Goal: Task Accomplishment & Management: Use online tool/utility

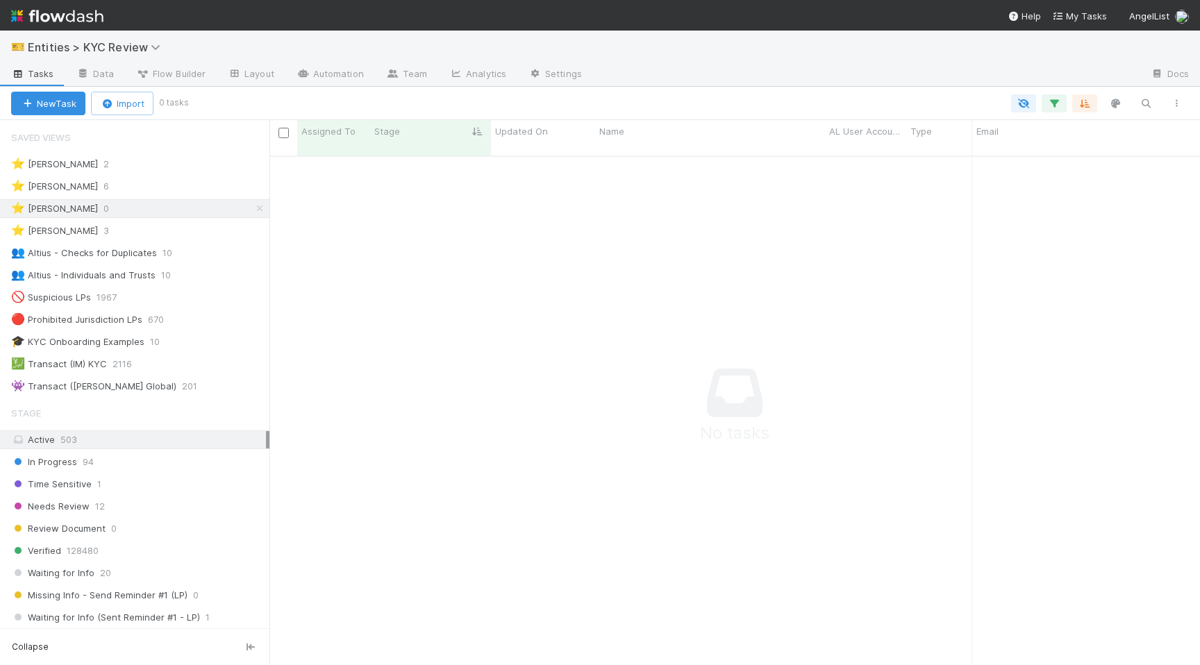
scroll to position [520, 930]
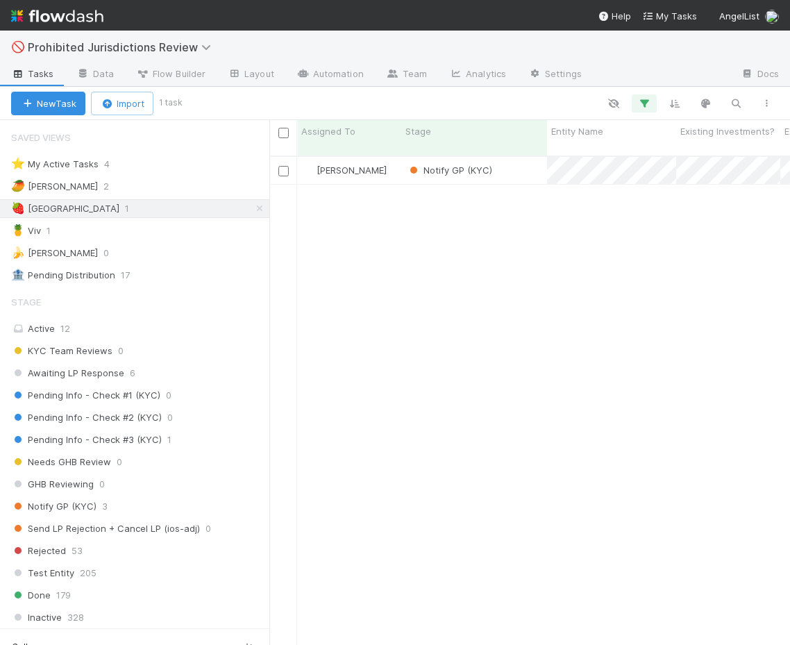
scroll to position [500, 521]
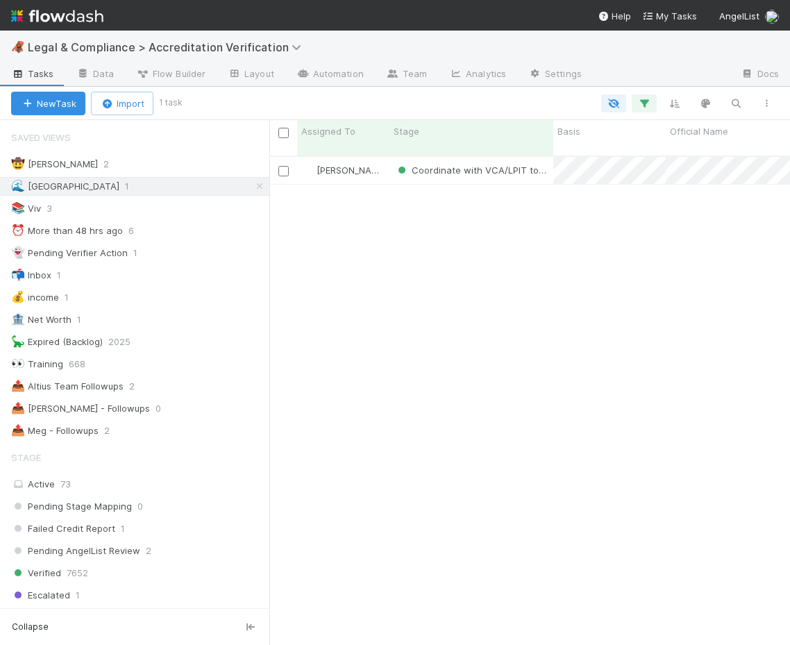
scroll to position [500, 521]
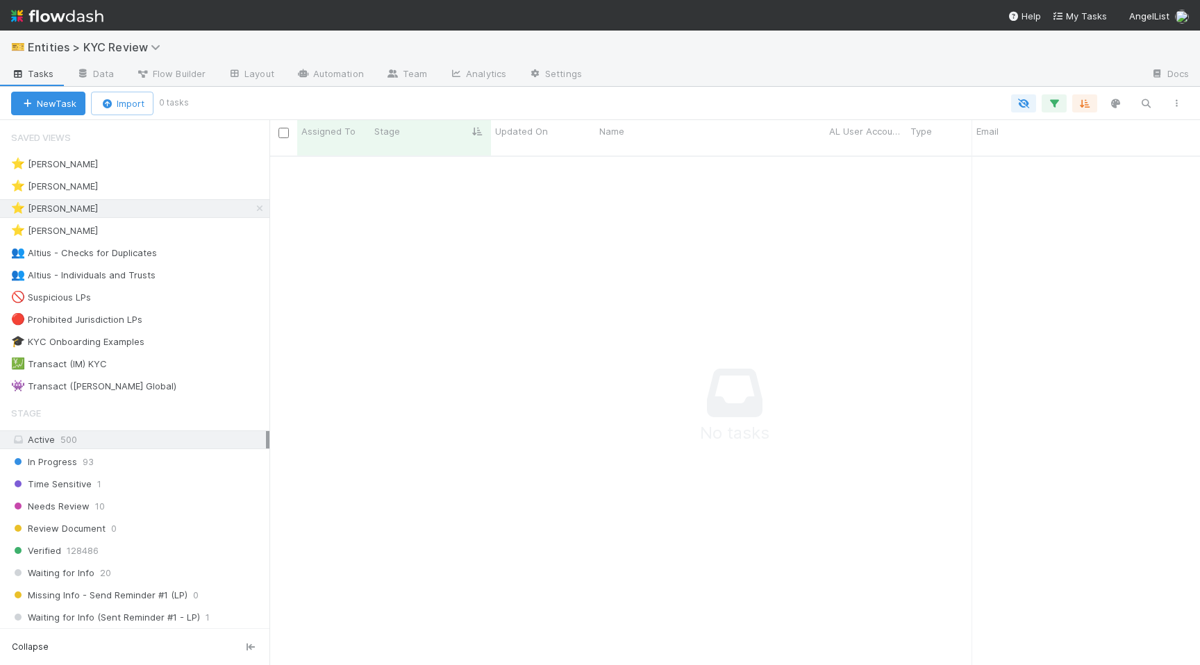
scroll to position [520, 930]
click at [264, 203] on link at bounding box center [260, 208] width 14 height 17
click at [194, 510] on div "Needs Review 10" at bounding box center [140, 506] width 258 height 17
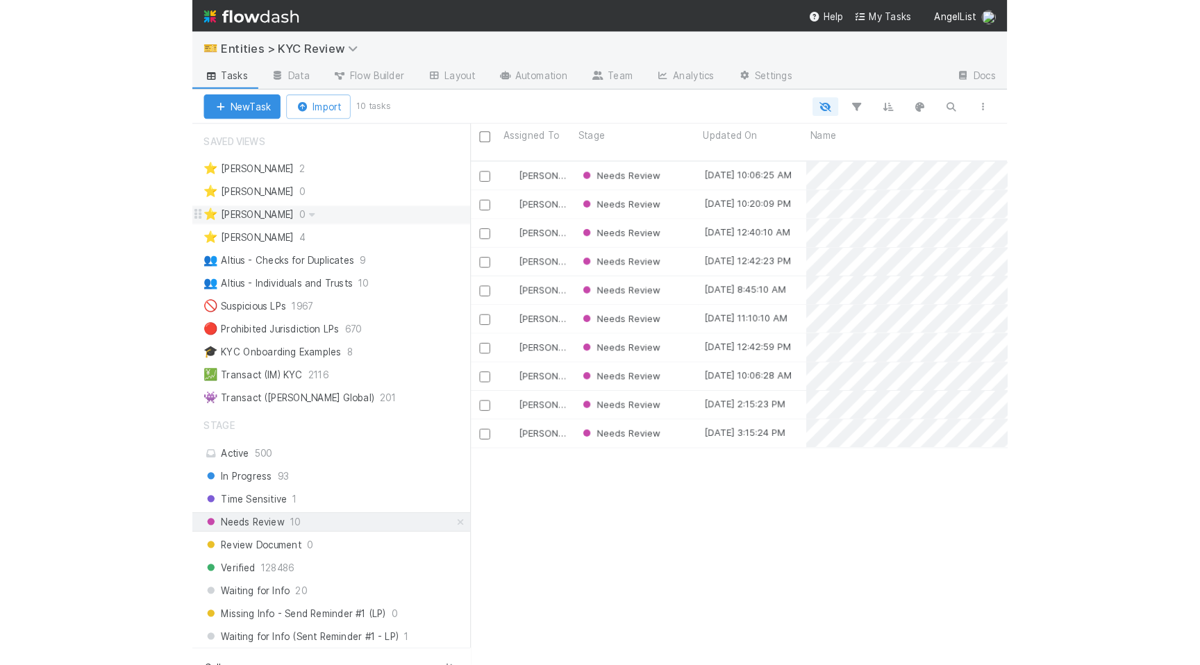
scroll to position [520, 930]
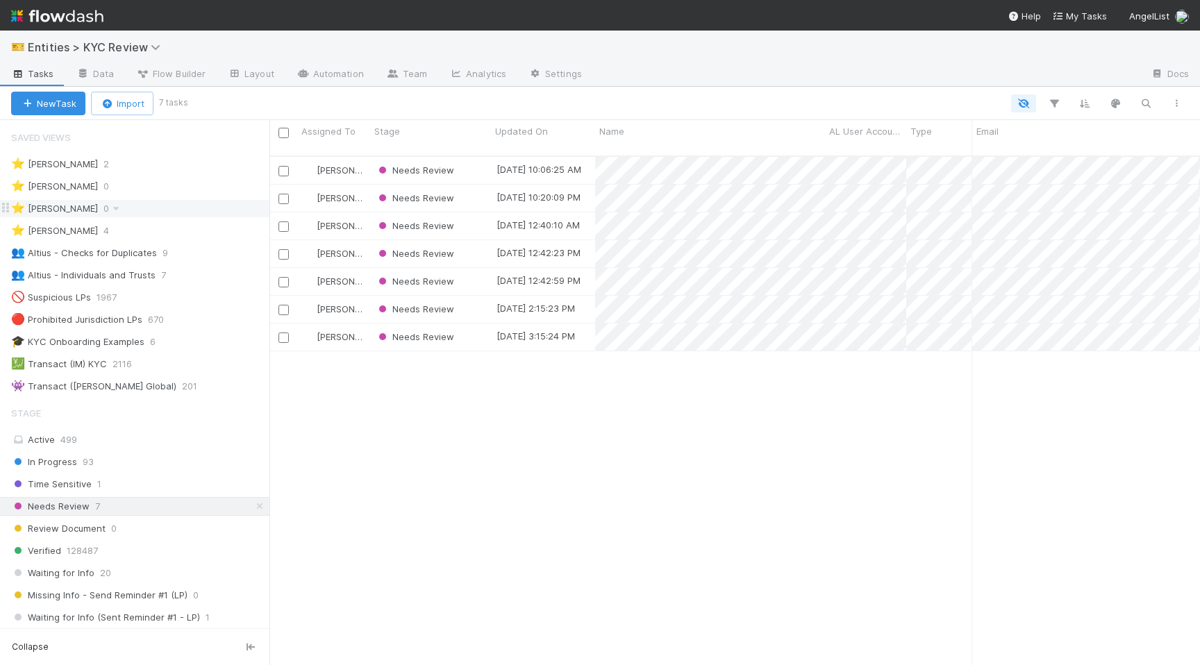
click at [176, 211] on div "⭐ [PERSON_NAME] 0" at bounding box center [140, 208] width 258 height 17
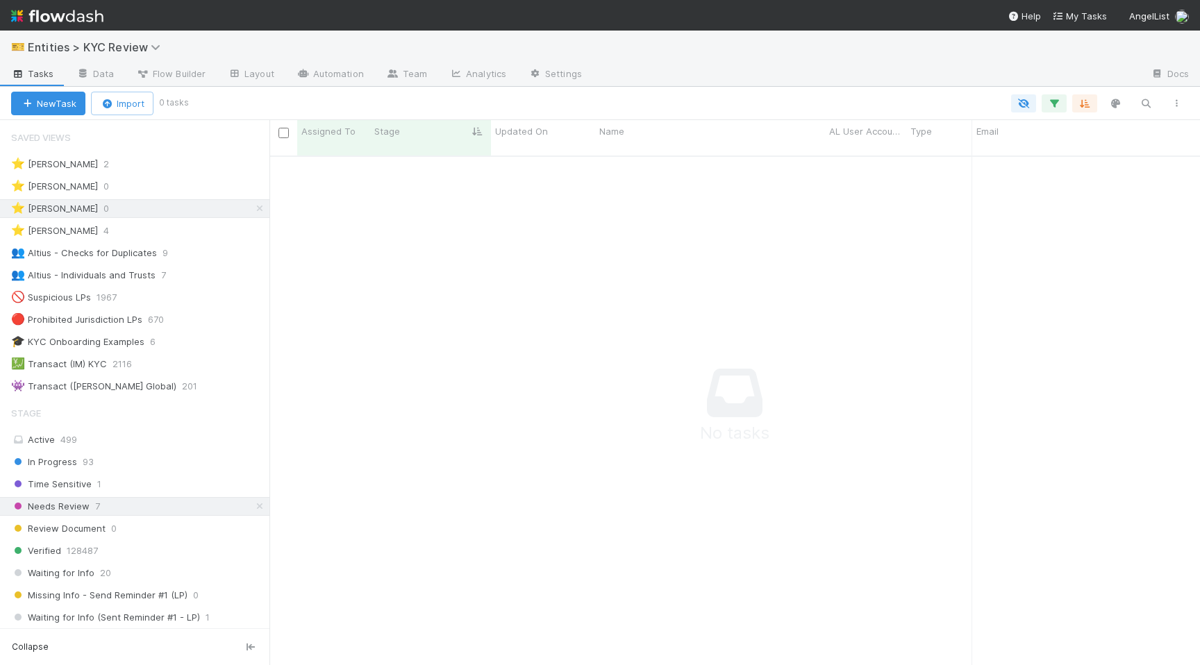
scroll to position [0, 1]
click at [319, 74] on link "Automation" at bounding box center [330, 75] width 90 height 22
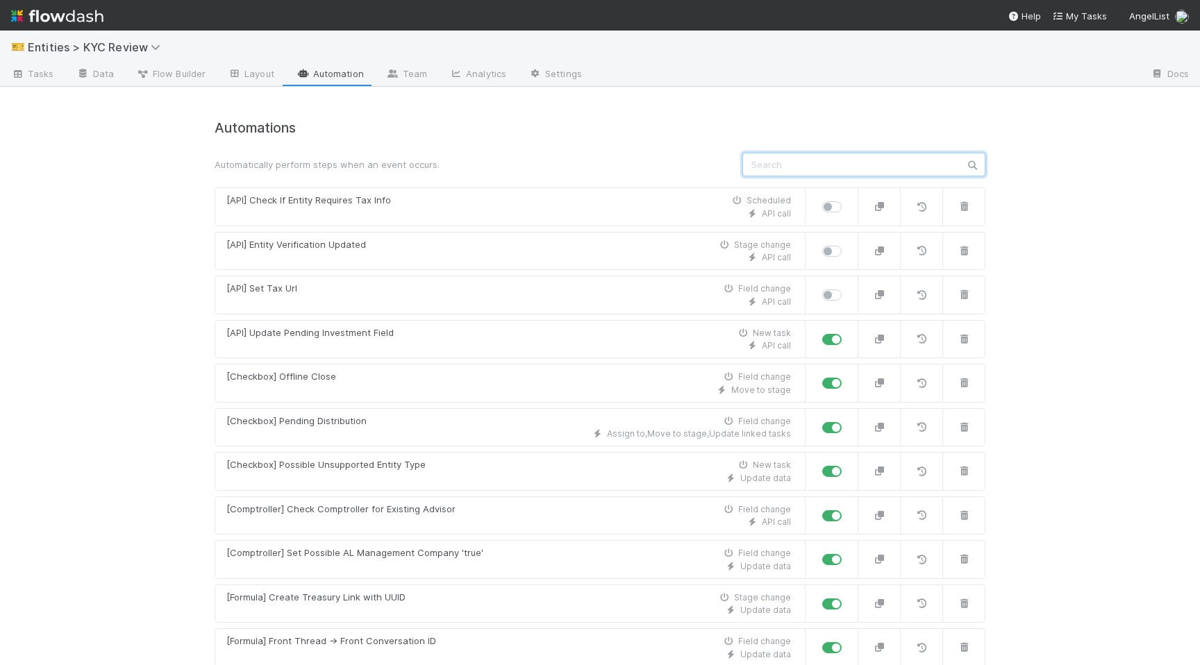
click at [786, 166] on input "text" at bounding box center [863, 165] width 243 height 24
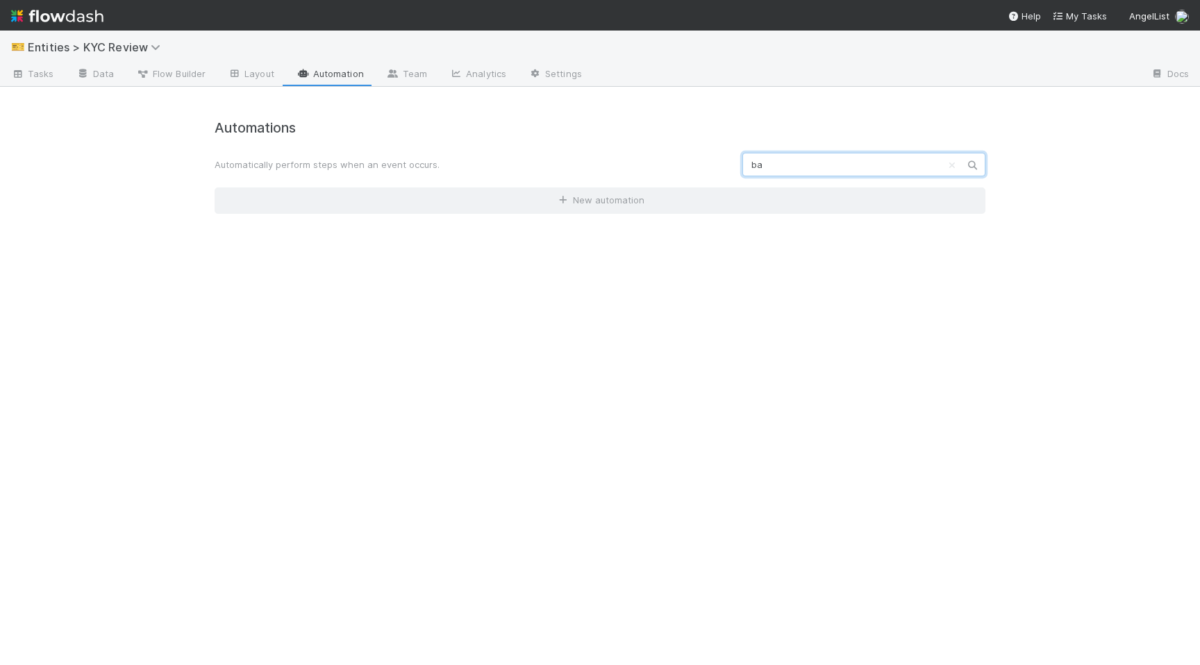
type input "b"
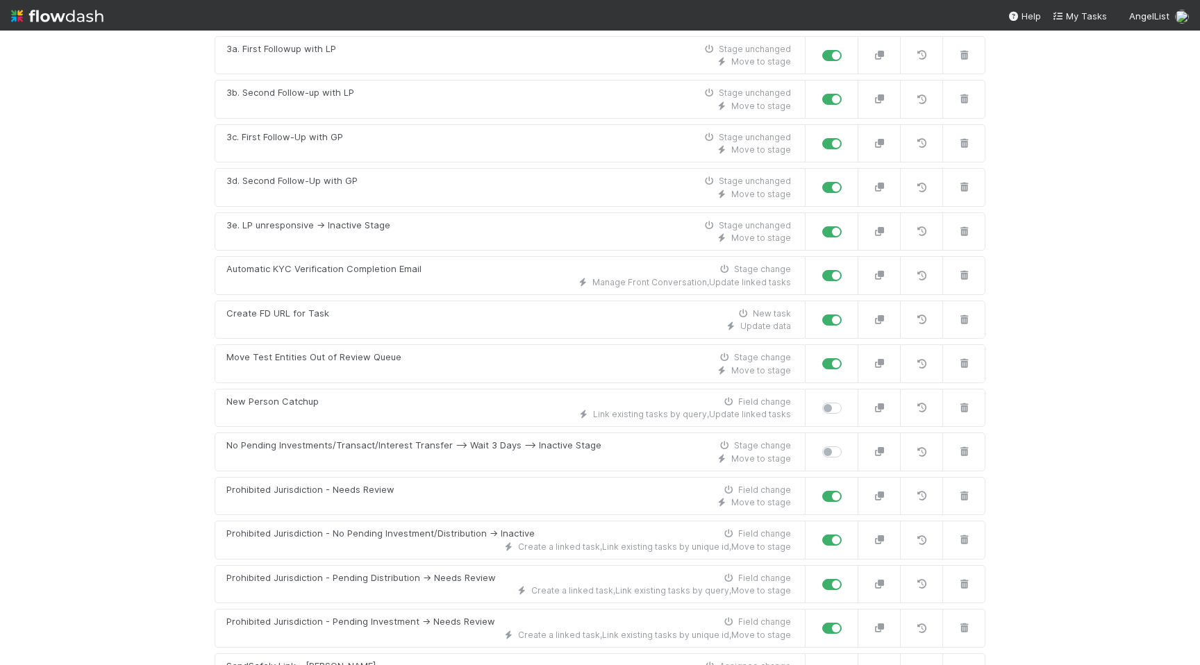
scroll to position [3932, 0]
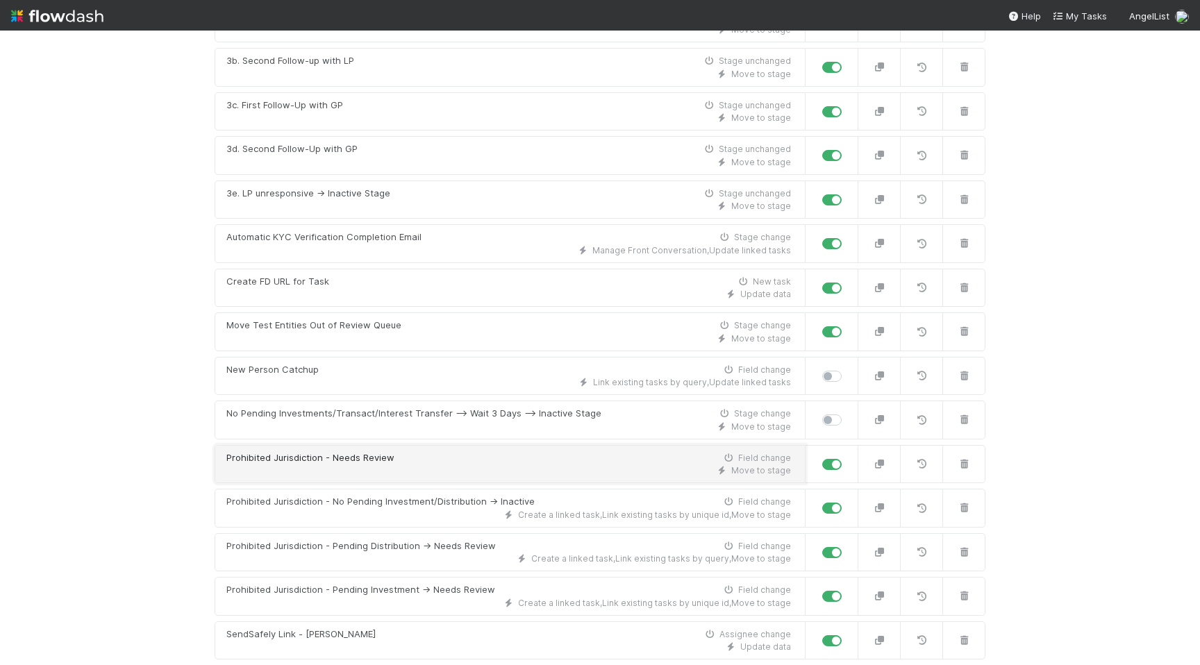
click at [448, 467] on div "Move to stage" at bounding box center [508, 471] width 565 height 12
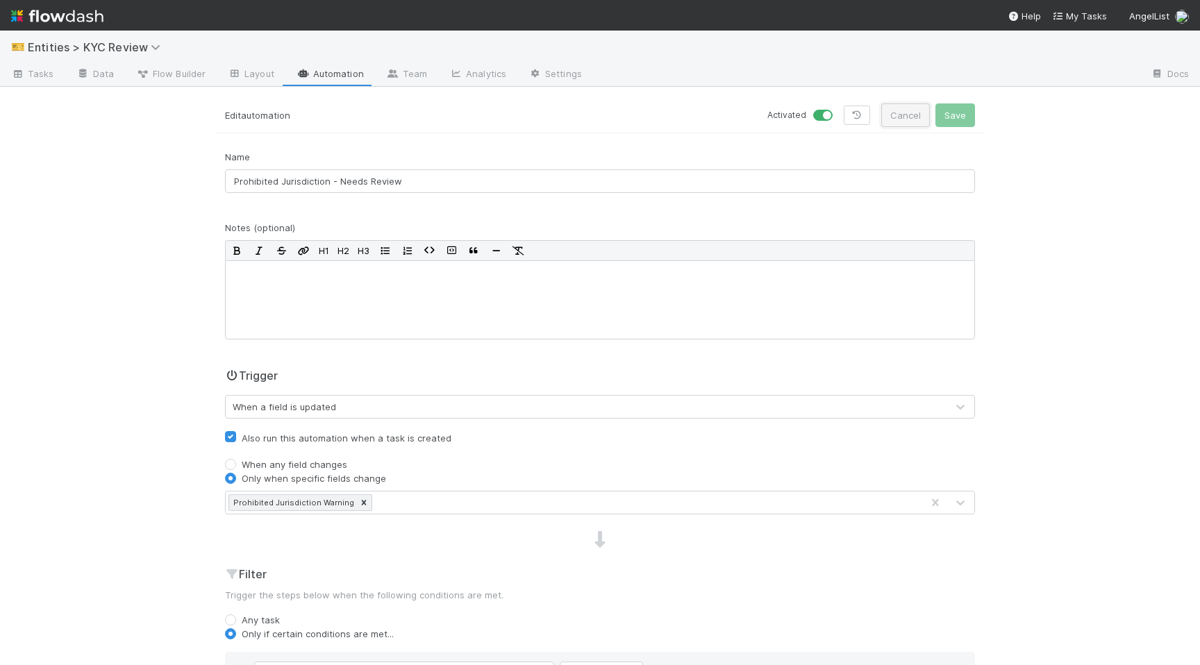
click at [904, 116] on button "Cancel" at bounding box center [905, 115] width 49 height 24
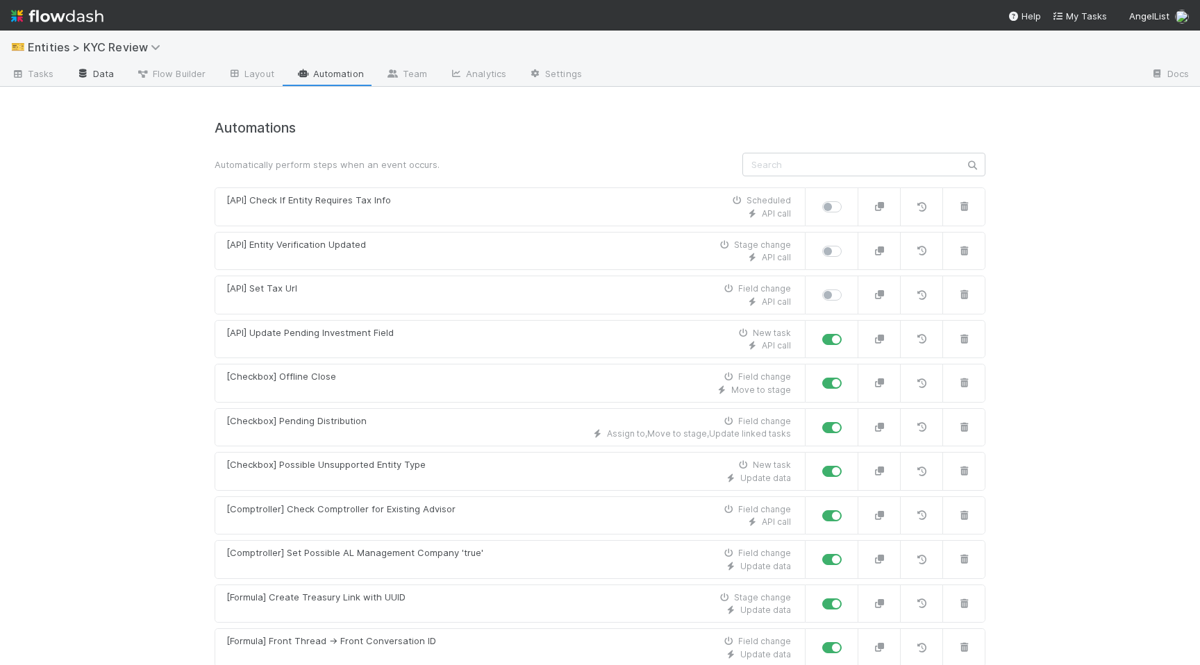
click at [95, 76] on link "Data" at bounding box center [95, 75] width 60 height 22
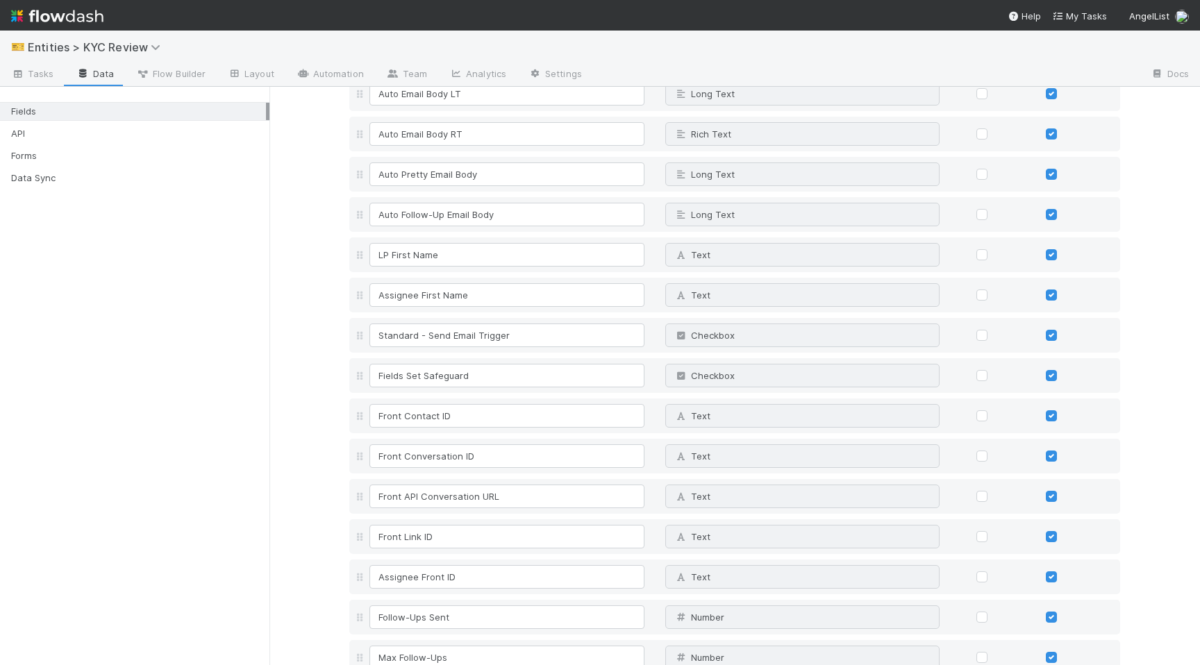
scroll to position [2959, 0]
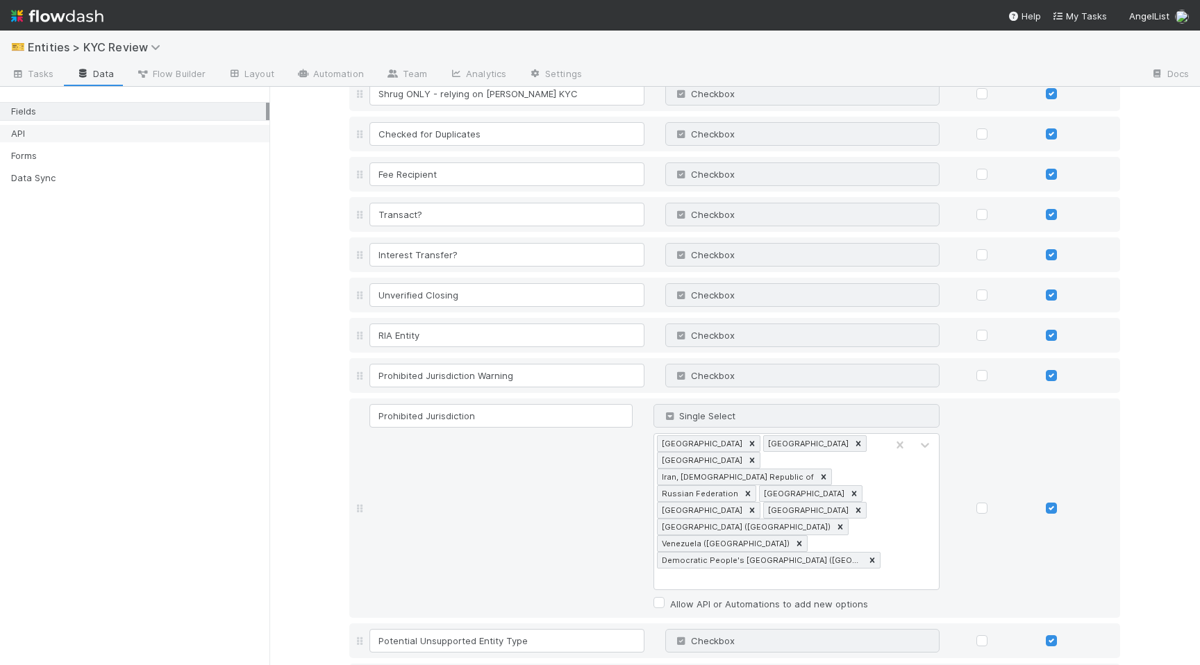
click at [99, 129] on div "API" at bounding box center [138, 133] width 255 height 17
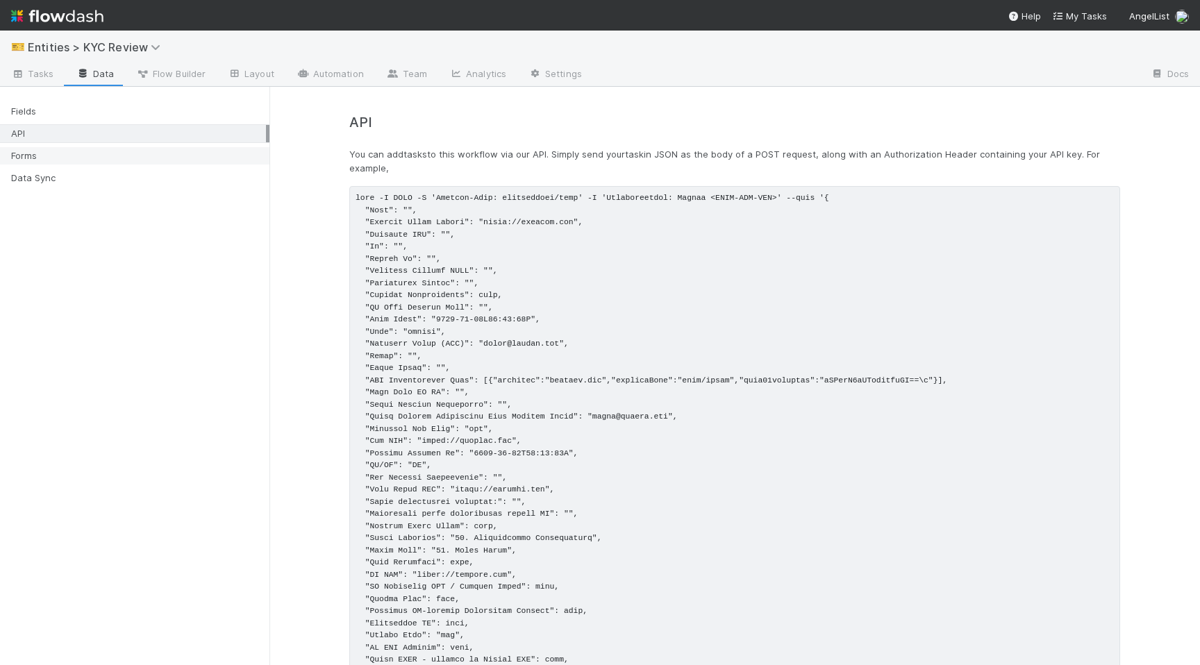
click at [94, 154] on div "Forms" at bounding box center [138, 155] width 255 height 17
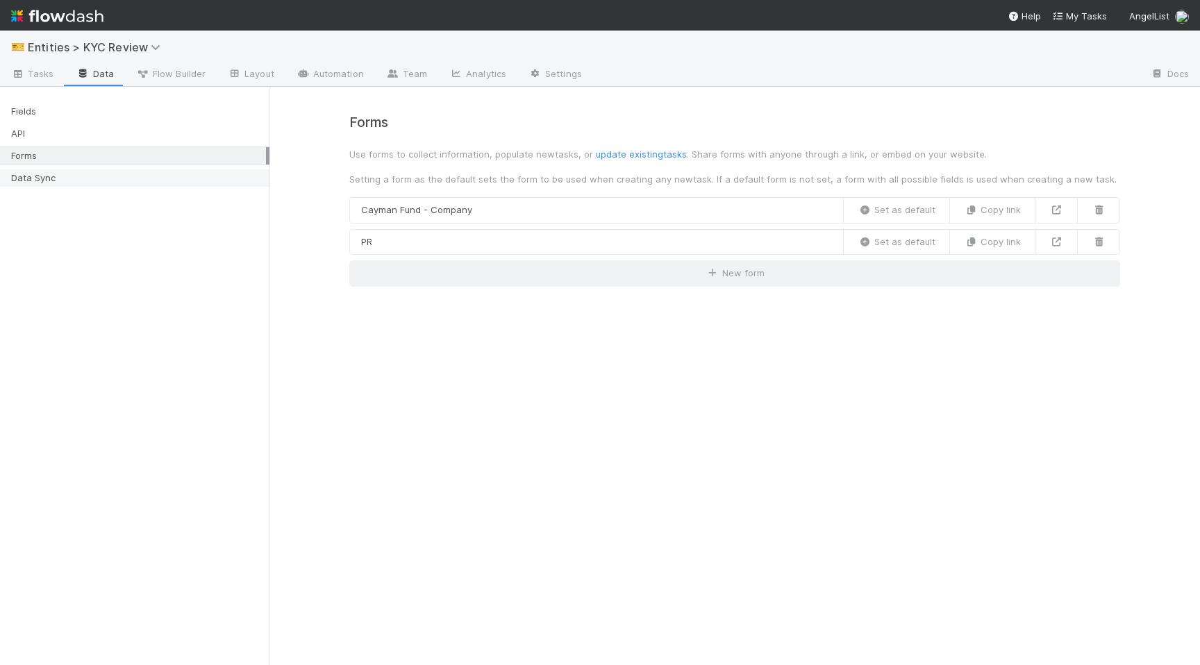
click at [97, 174] on div "Data Sync" at bounding box center [138, 177] width 255 height 17
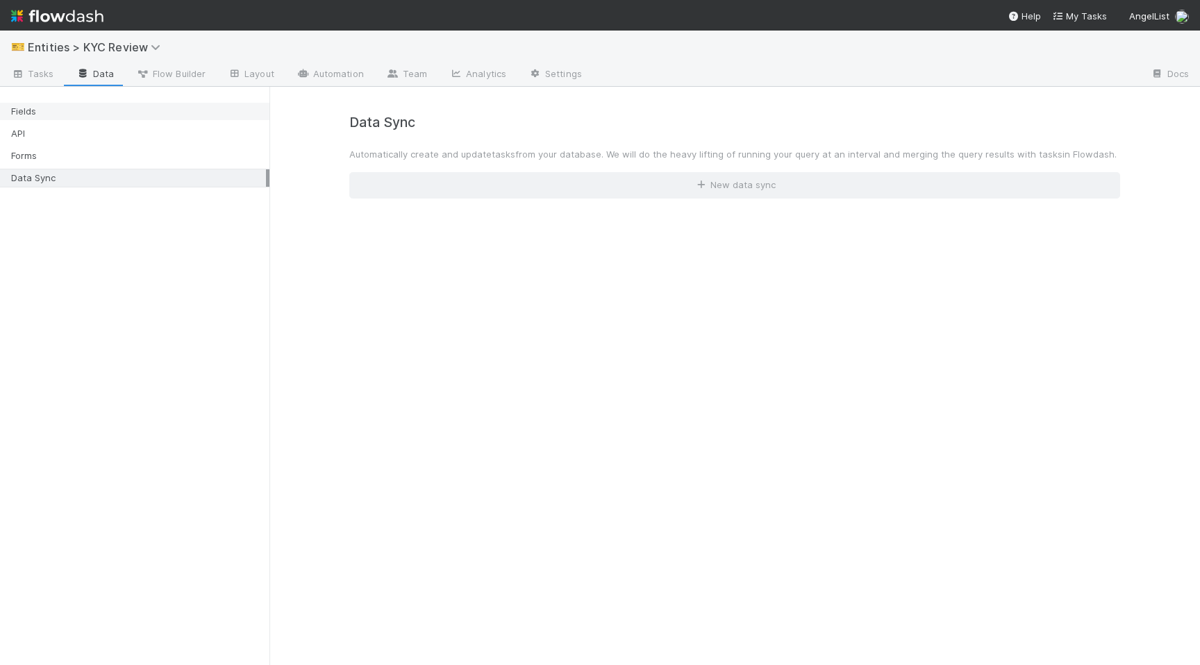
click at [116, 119] on div "Fields" at bounding box center [138, 111] width 255 height 17
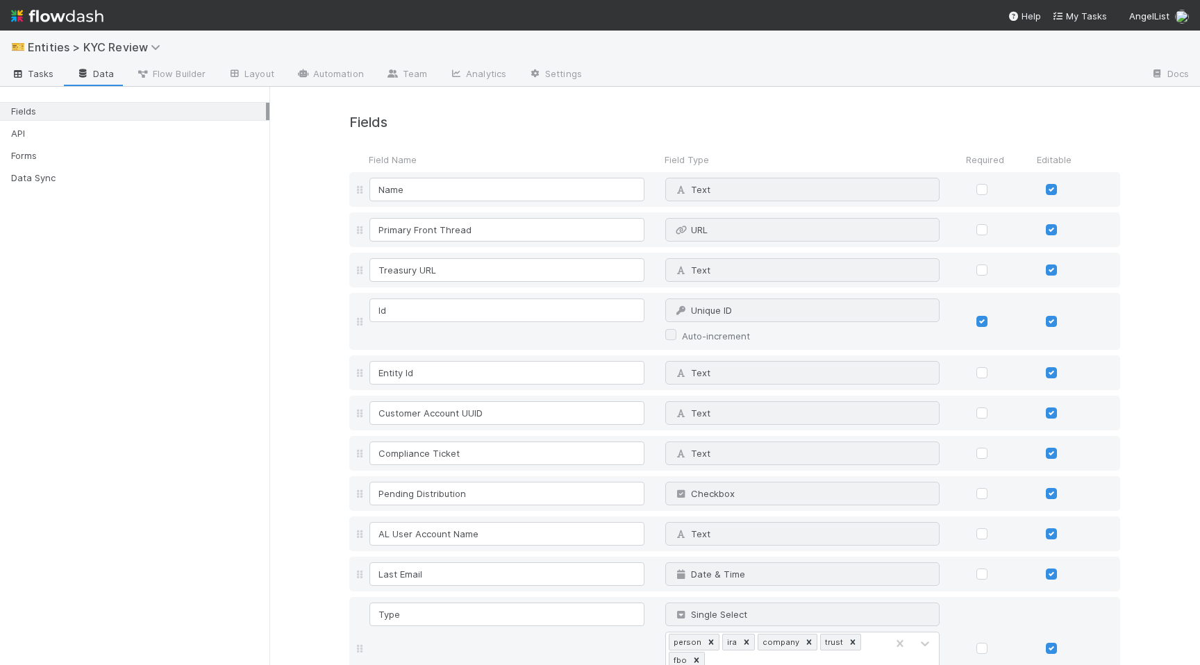
click at [31, 78] on span "Tasks" at bounding box center [32, 74] width 43 height 14
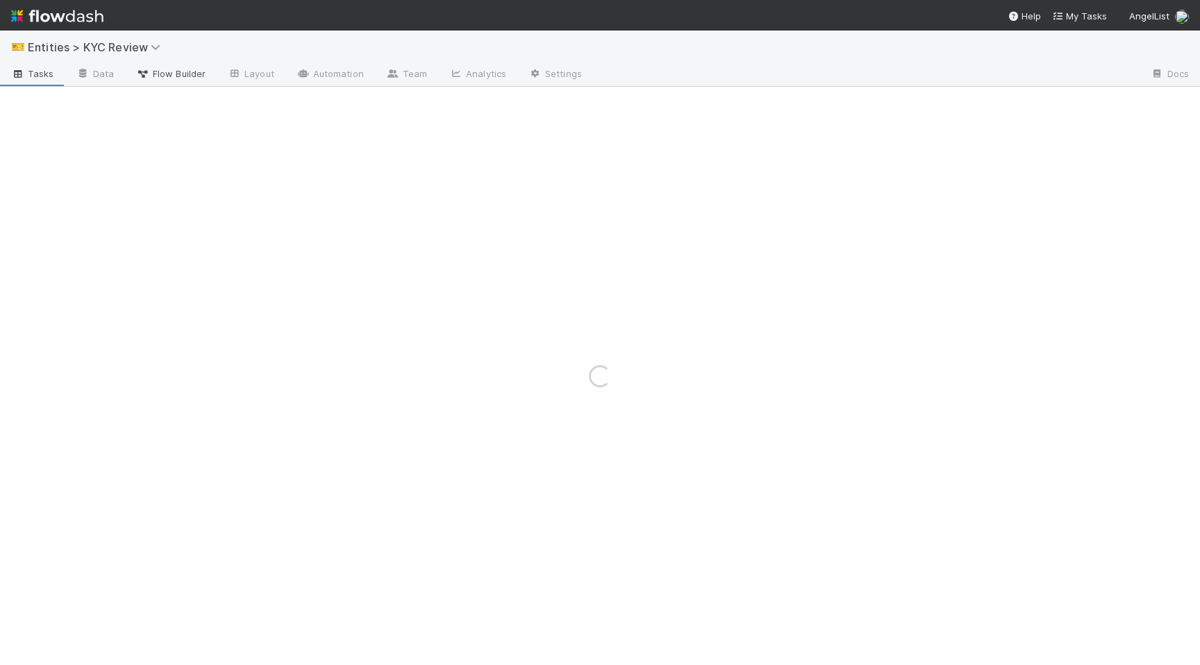
click at [176, 72] on span "Flow Builder" at bounding box center [170, 74] width 69 height 14
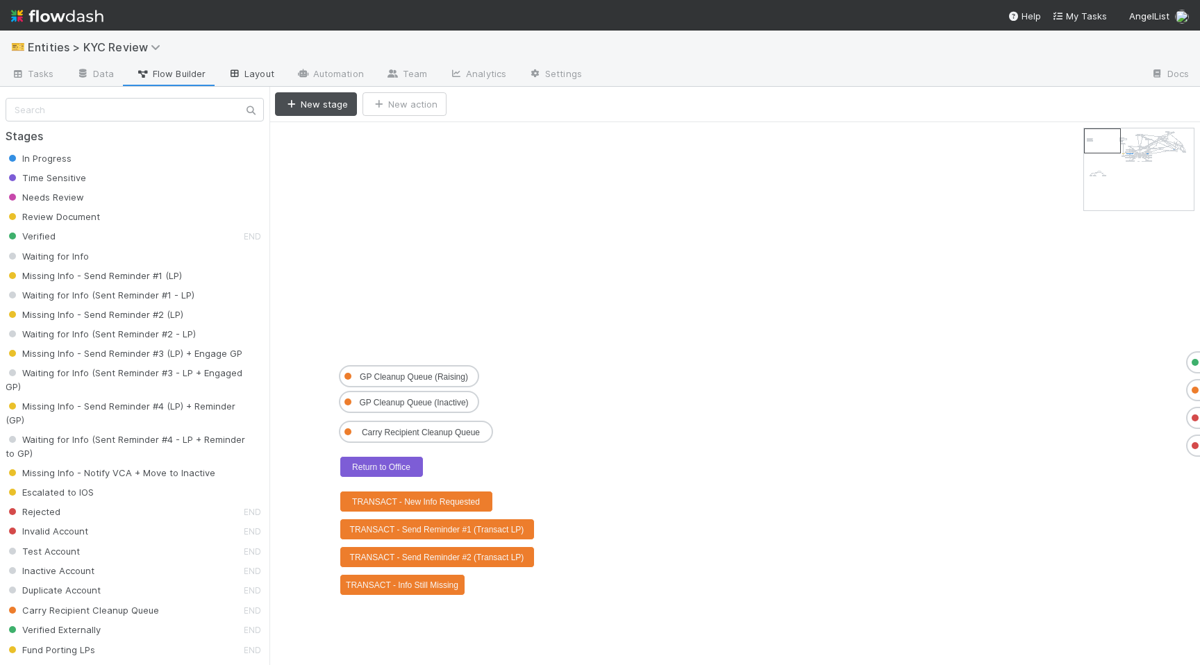
click at [260, 76] on link "Layout" at bounding box center [251, 75] width 69 height 22
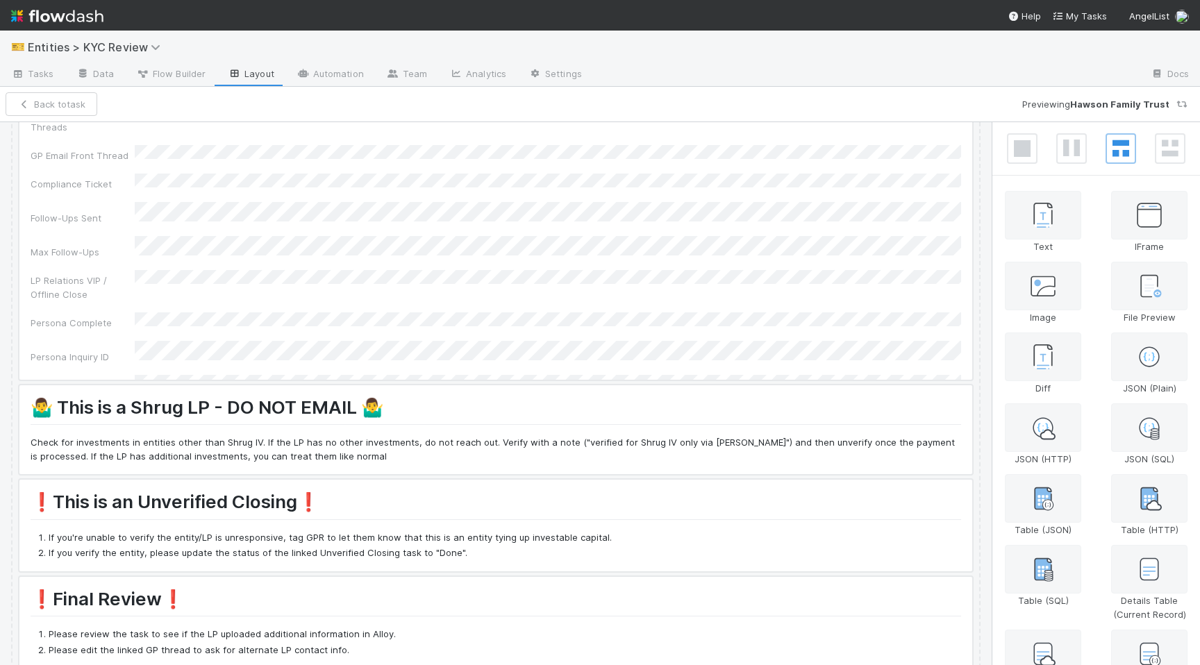
scroll to position [382, 0]
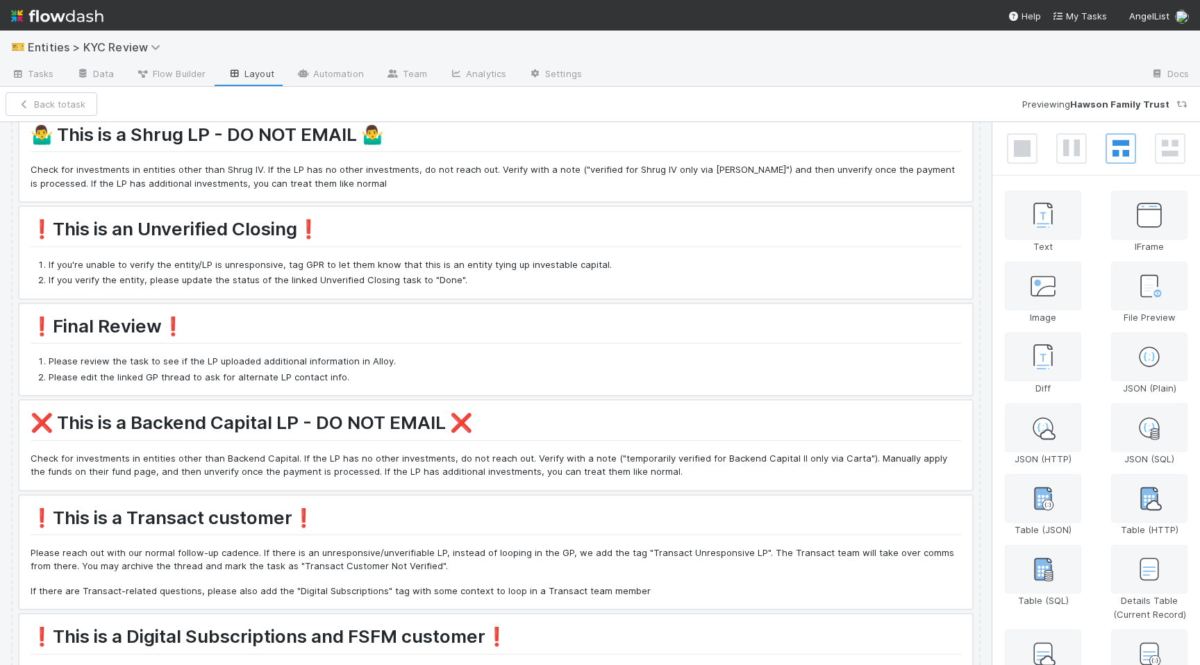
click at [337, 461] on div at bounding box center [495, 445] width 953 height 89
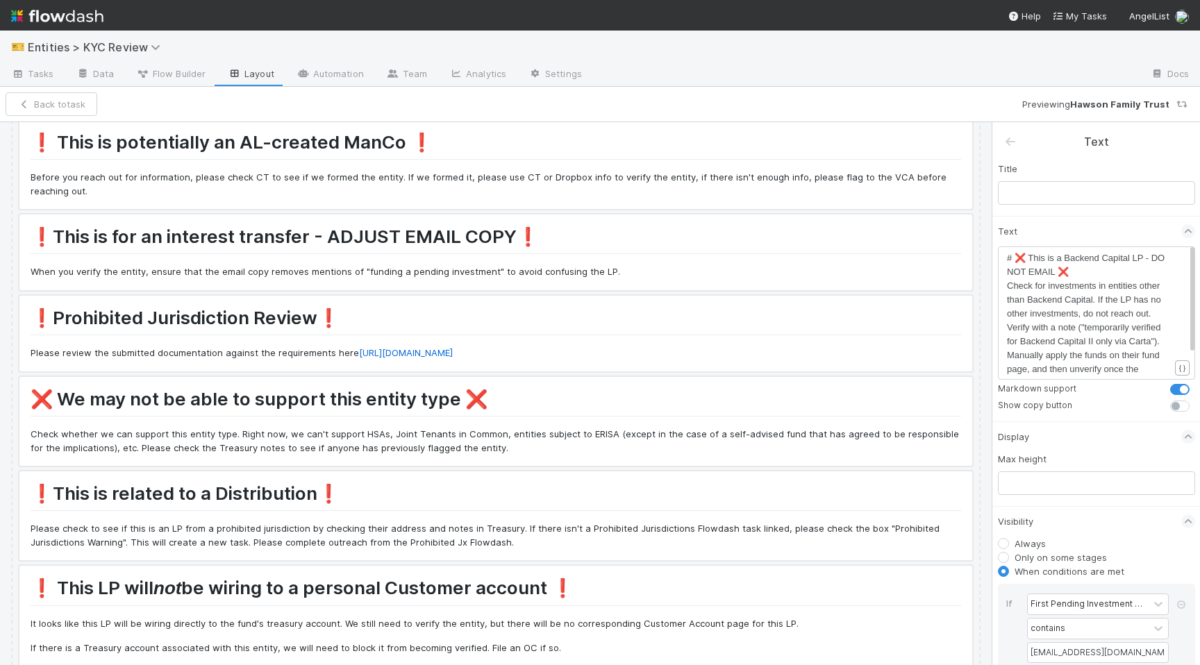
scroll to position [1146, 0]
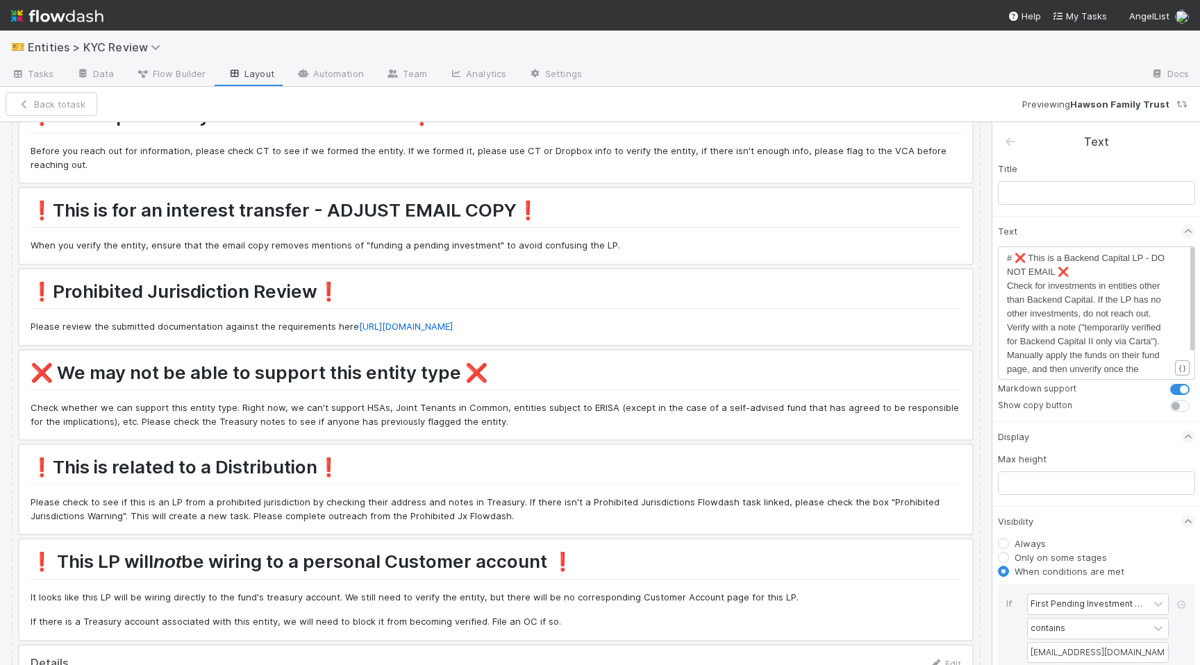
click at [207, 323] on div at bounding box center [495, 307] width 953 height 76
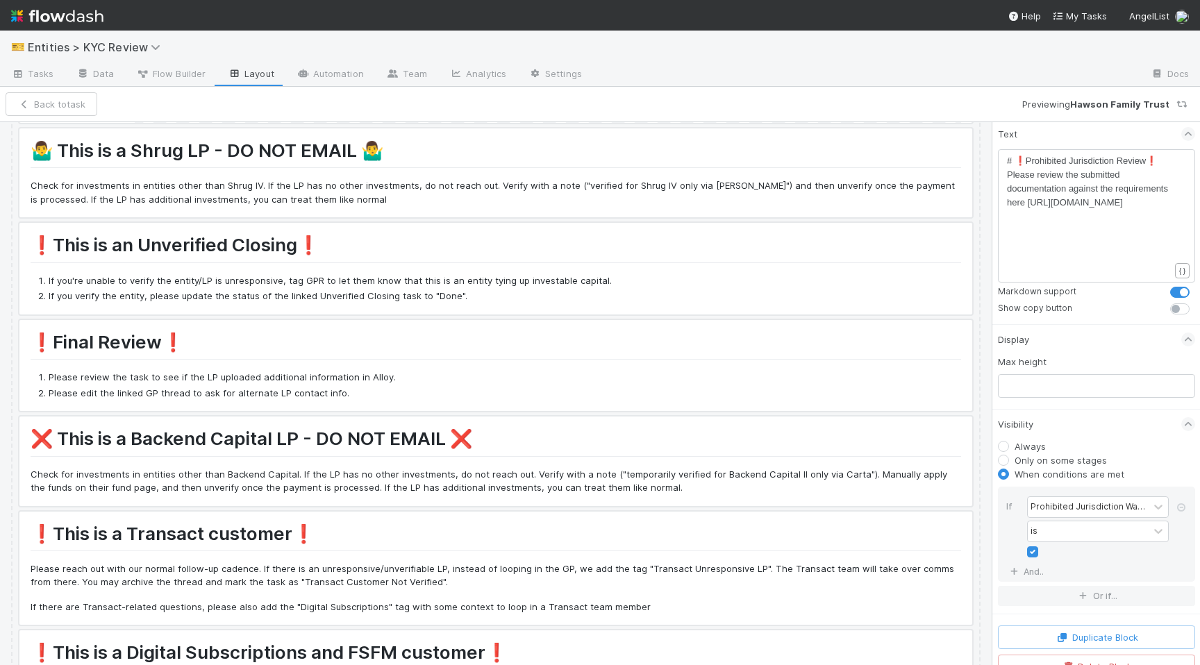
scroll to position [4, 0]
type textarea "# ❗Prohibited Jurisdiction Review❗️"
drag, startPoint x: 1162, startPoint y: 163, endPoint x: 977, endPoint y: 159, distance: 185.5
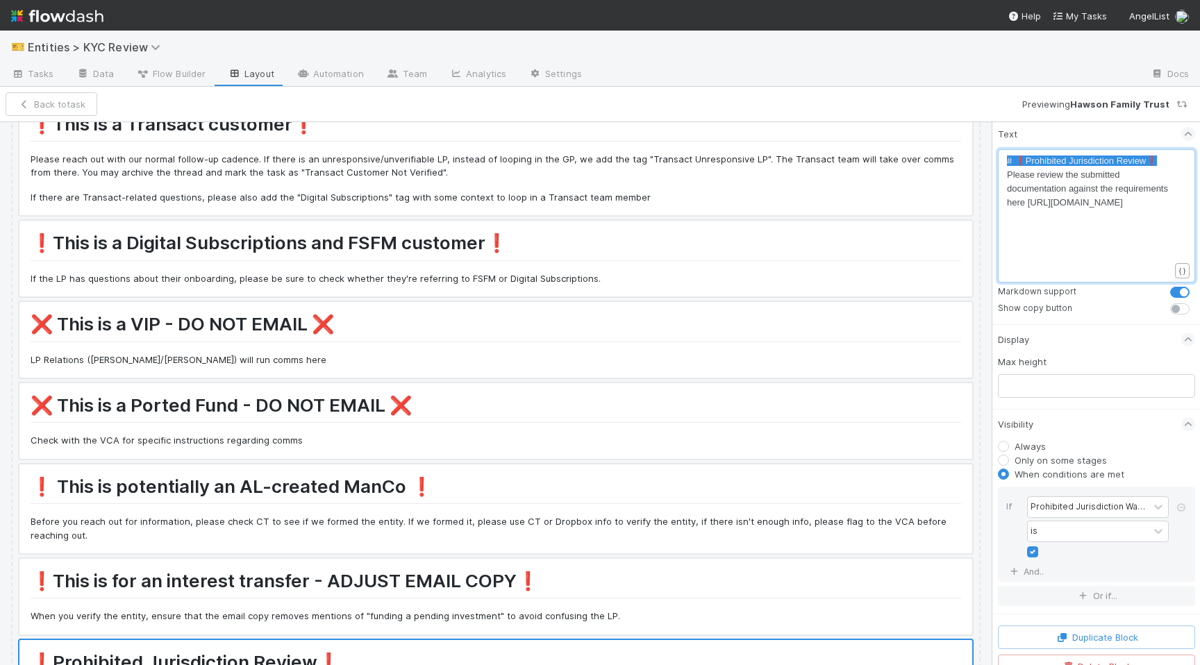
scroll to position [0, 0]
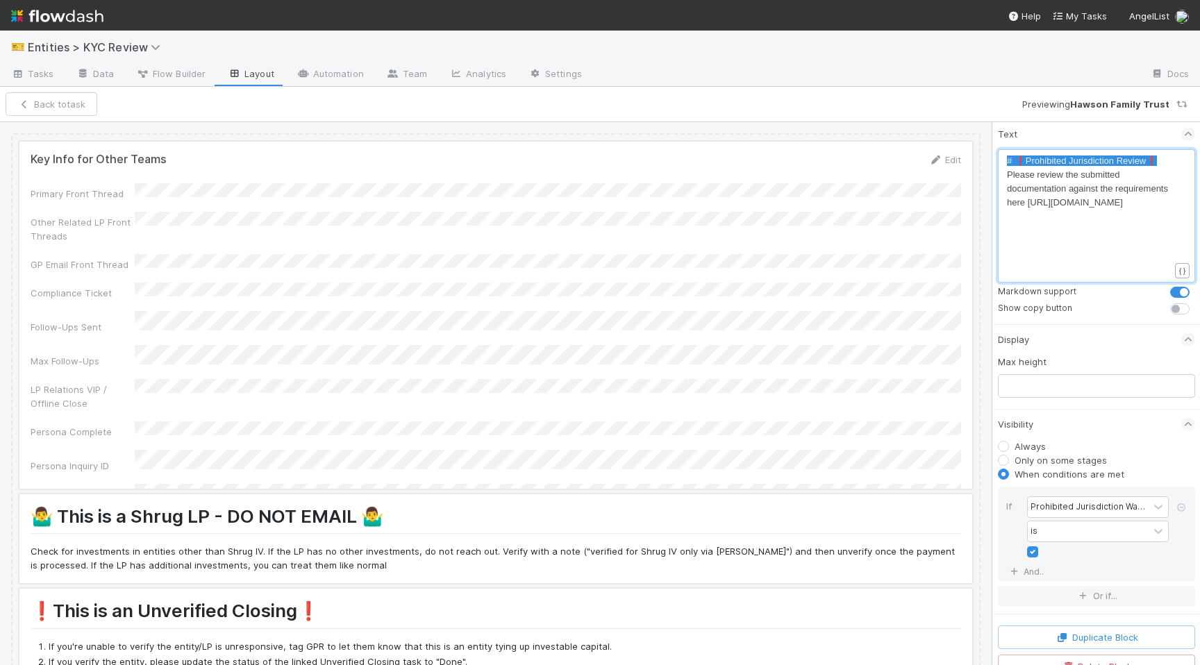
click at [260, 147] on div at bounding box center [495, 315] width 953 height 347
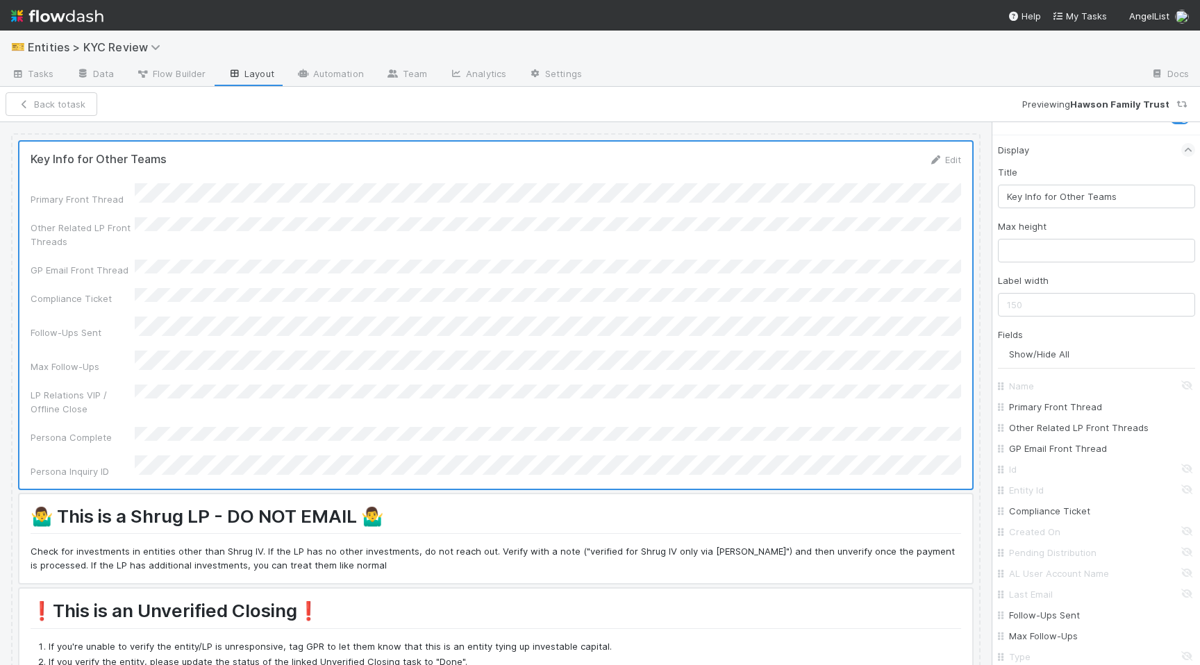
click at [284, 128] on div "Key Info for Other Teams Edit Primary Front Thread Other Related LP Front Threa…" at bounding box center [496, 393] width 992 height 543
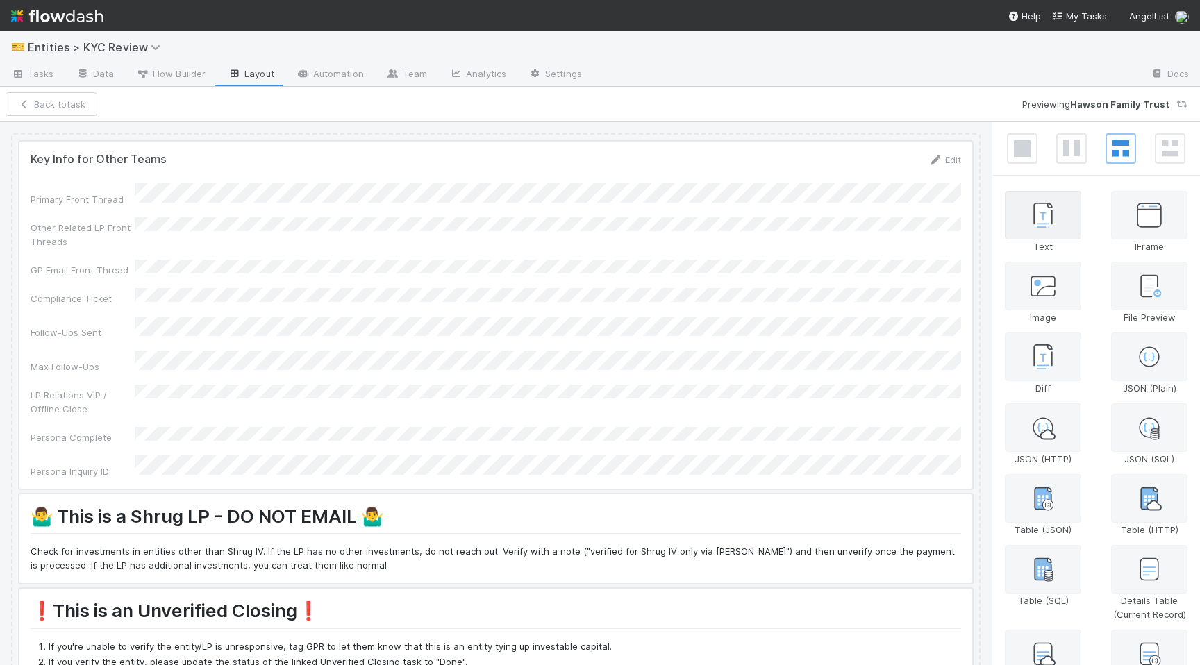
click at [1046, 228] on div at bounding box center [1043, 215] width 76 height 49
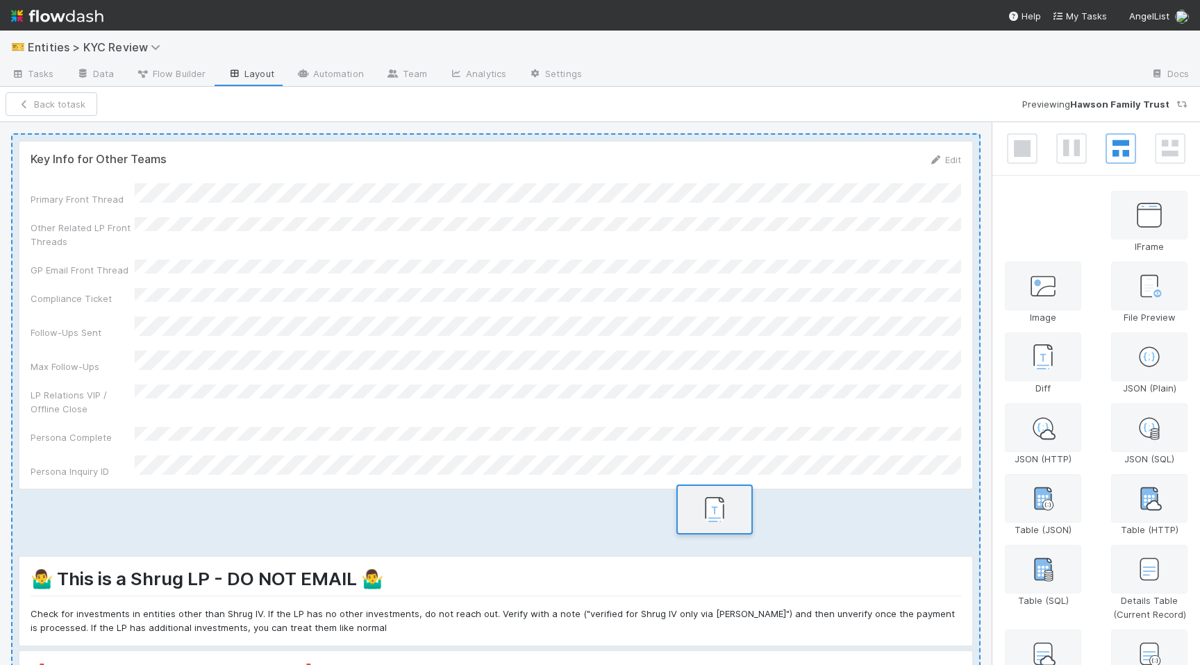
drag, startPoint x: 1046, startPoint y: 226, endPoint x: 709, endPoint y: 519, distance: 446.9
click at [709, 519] on div "Key Info for Other Teams Edit Primary Front Thread Other Related LP Front Threa…" at bounding box center [600, 393] width 1200 height 543
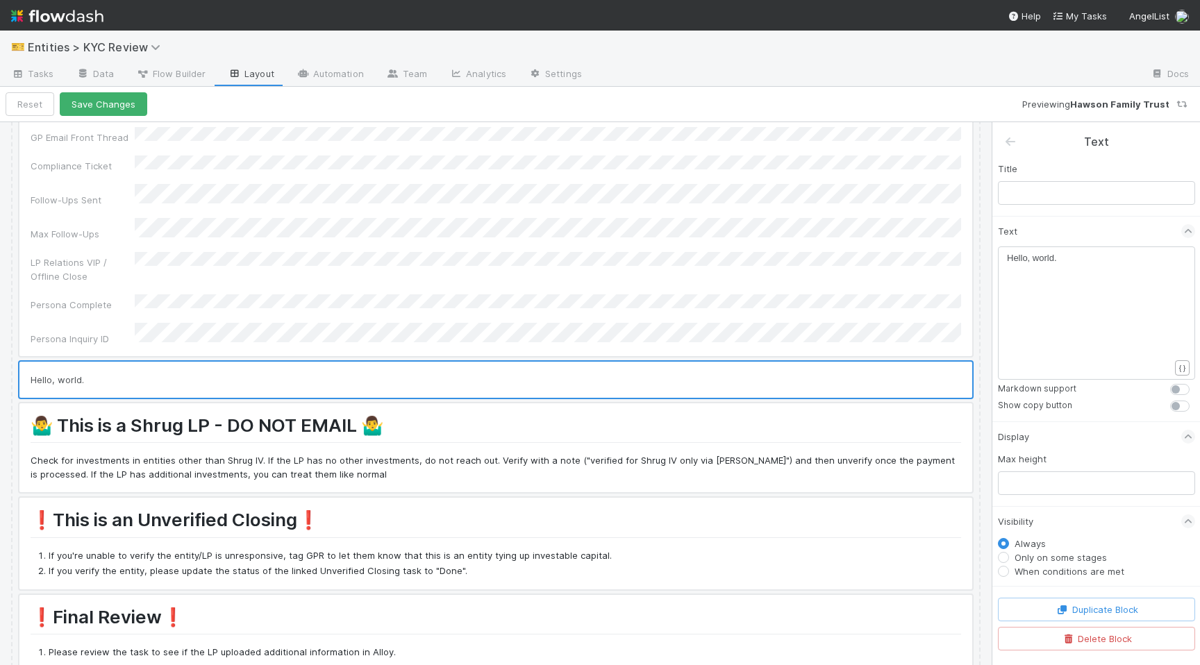
scroll to position [151, 0]
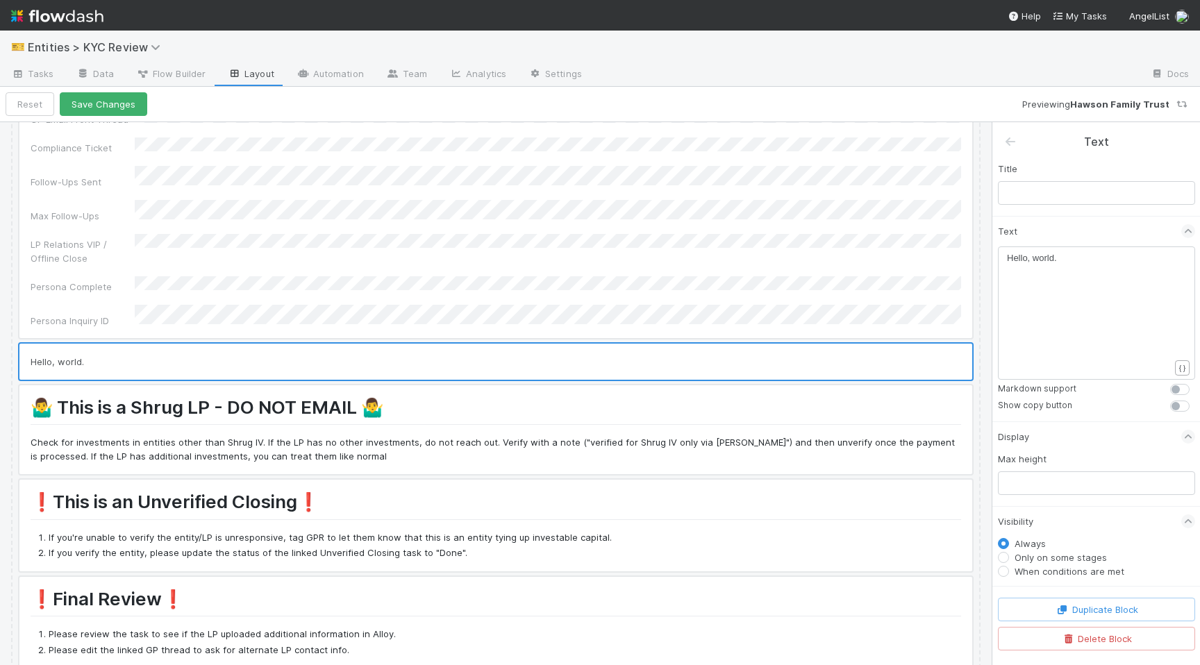
click at [1065, 263] on pre "Hello, world." at bounding box center [1088, 258] width 162 height 14
type textarea "Hello, world."
paste textarea
type textarea "Prohibited Jurisdiction Review"
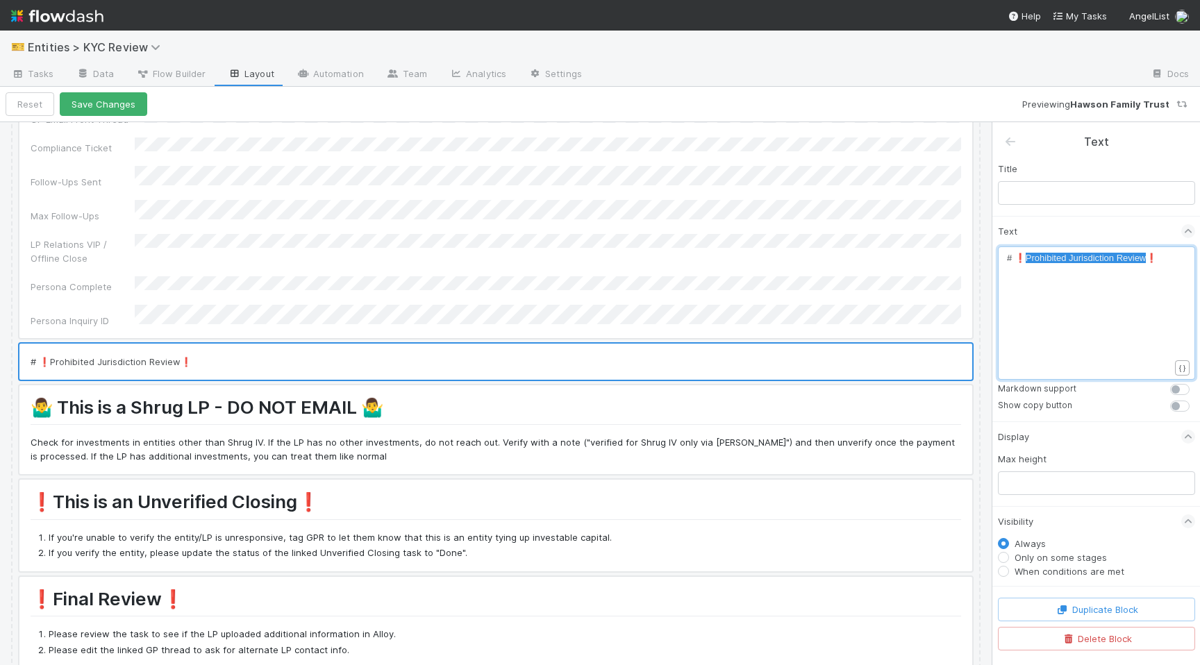
drag, startPoint x: 1026, startPoint y: 258, endPoint x: 1142, endPoint y: 256, distance: 116.7
type textarea "Review"
drag, startPoint x: 1024, startPoint y: 258, endPoint x: 1129, endPoint y: 256, distance: 105.6
type textarea "REJECTEDL"
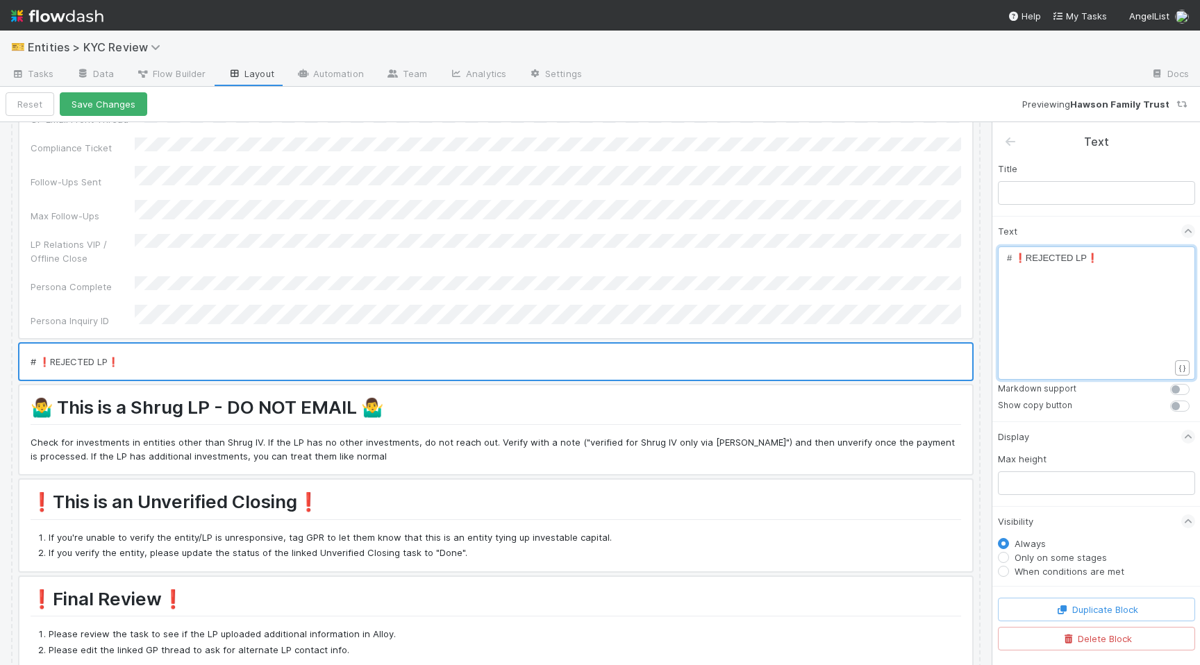
type textarea "LPW"
type textarea "WARNING"
click at [1104, 294] on div "x # ❗REJECTED LP WARNING❗️" at bounding box center [1105, 330] width 197 height 158
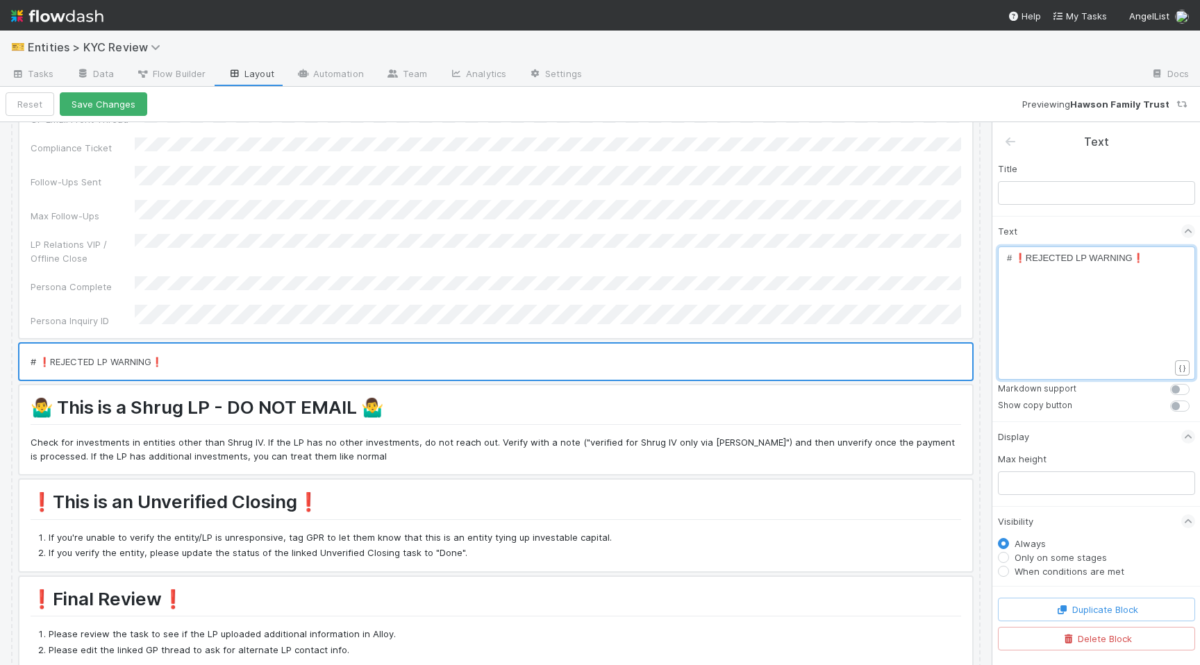
click at [1158, 264] on pre "# ❗REJECTED LP WARNING❗️" at bounding box center [1088, 258] width 162 height 14
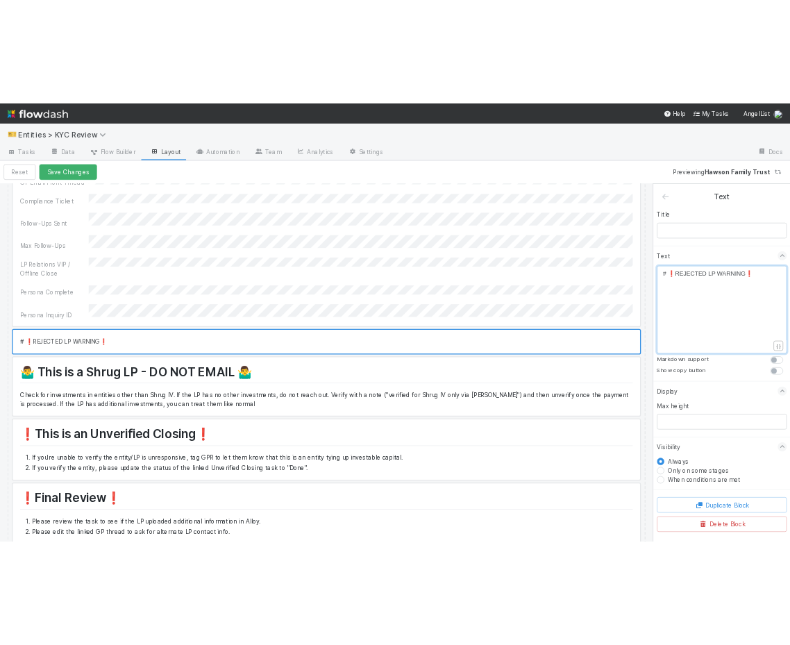
scroll to position [4, 1]
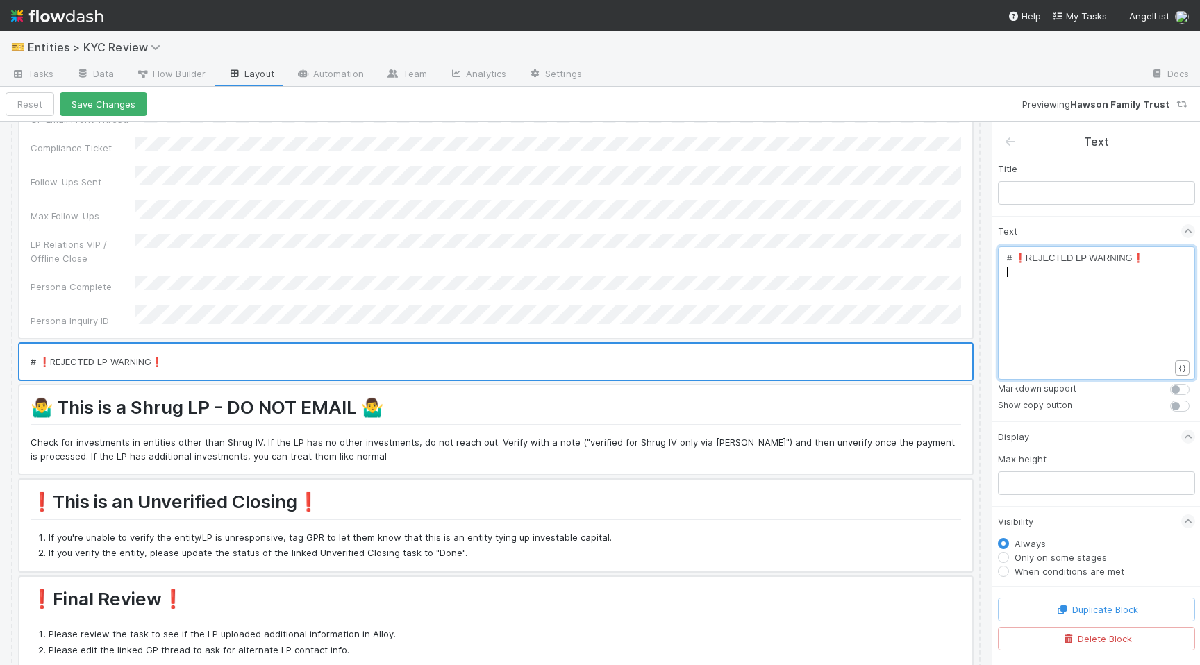
click at [1024, 301] on div "x # ❗REJECTED LP WARNING❗️ ​" at bounding box center [1105, 330] width 197 height 158
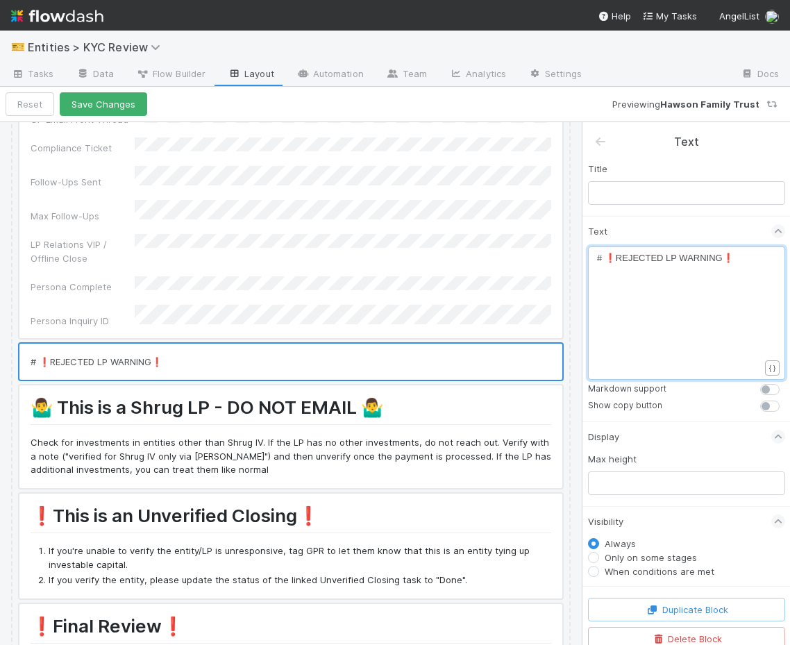
click at [631, 272] on pre "​" at bounding box center [678, 272] width 162 height 14
paste textarea
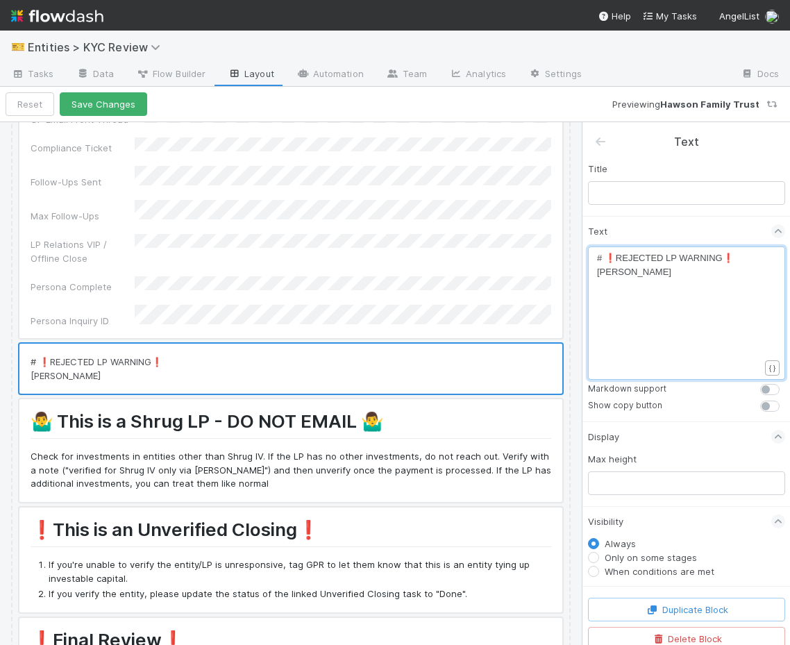
type textarea "w"
type textarea "was previously rejected after an enah"
type textarea "hanced review and is not allowed to transact on the"
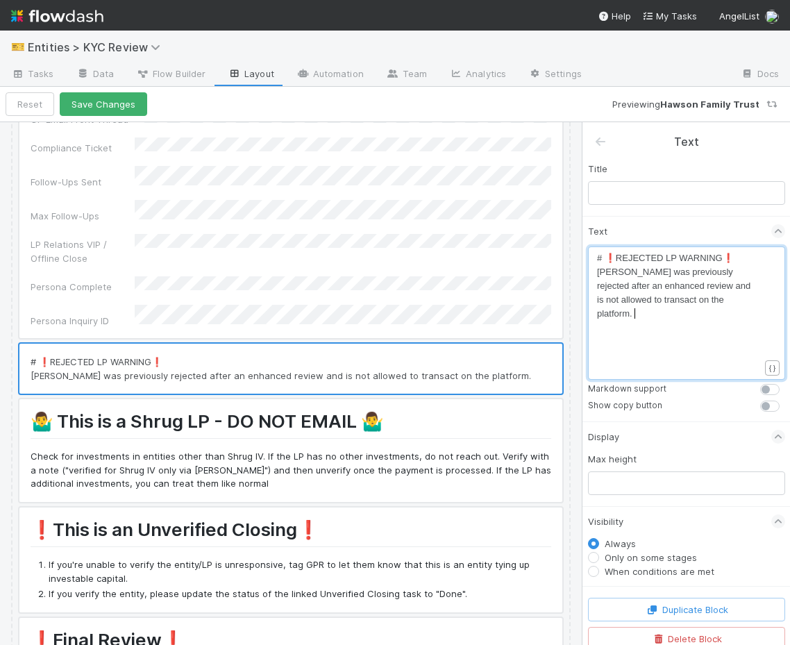
scroll to position [4, 40]
type textarea "platform. Pc"
type textarea "Occas"
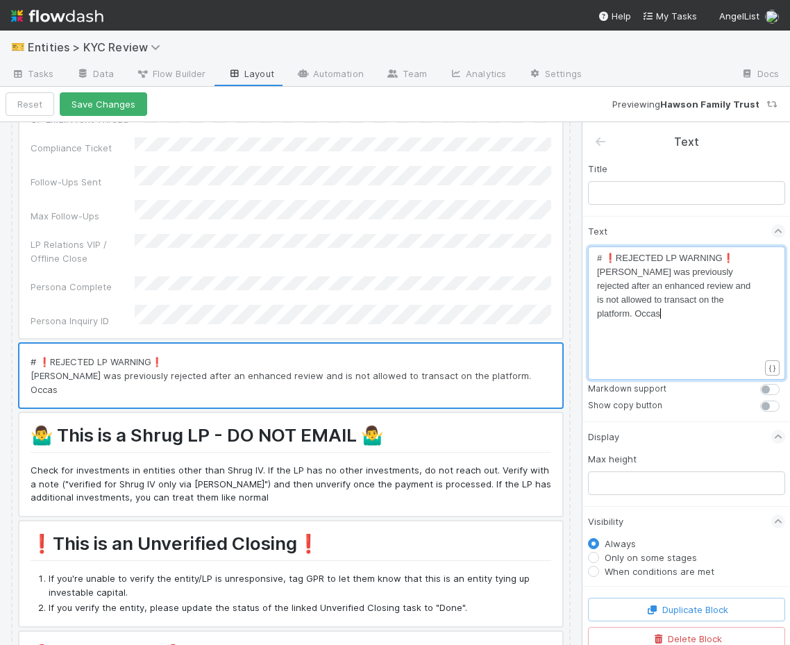
scroll to position [4, 25]
type textarea "He is associated with entities, C"
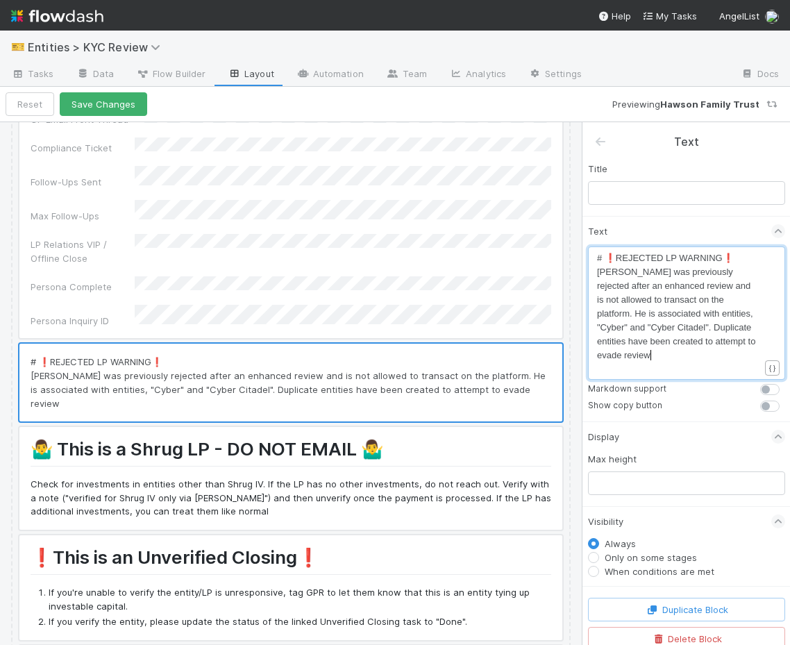
type textarea ""Cyber" and "Cyber Citadel". Duplicate entities have been created to attempt to…"
type textarea "the rejection. Plese"
type textarea "ase flag to KYC"
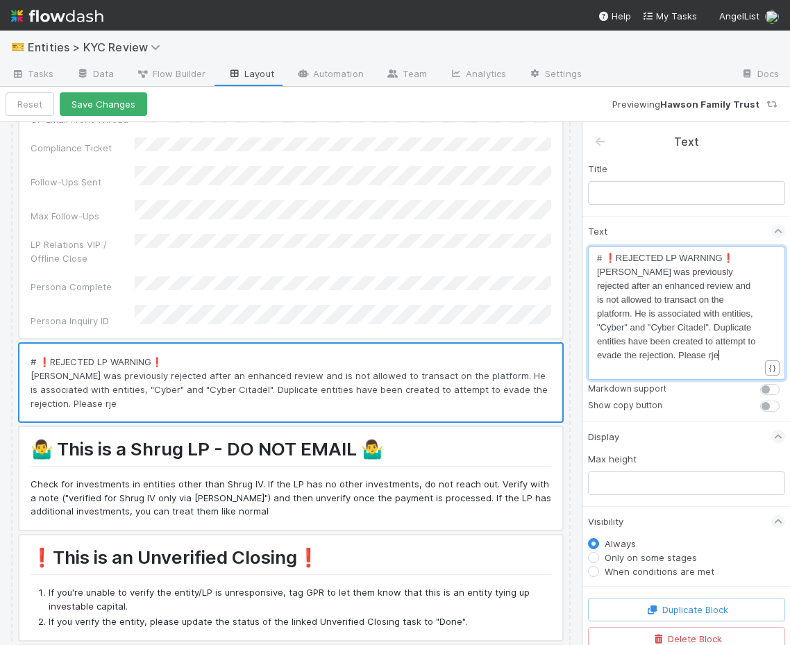
type textarea "Please rjec"
type textarea "eject accordingly and"
type textarea "nd flag to Mai"
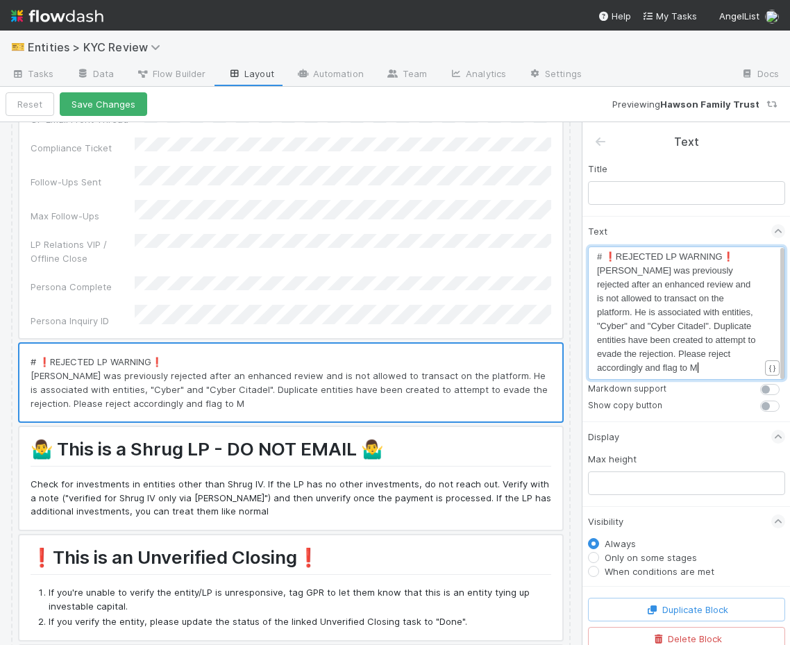
type textarea "di"
type textarea "adison"
type textarea "if you"
type textarea "th"
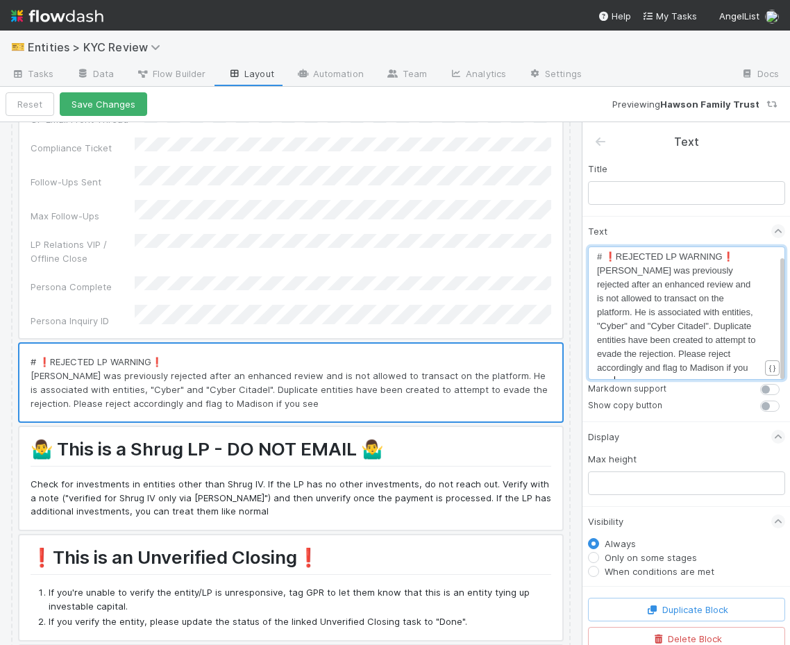
scroll to position [15, 0]
type textarea "you see this individaul associated with"
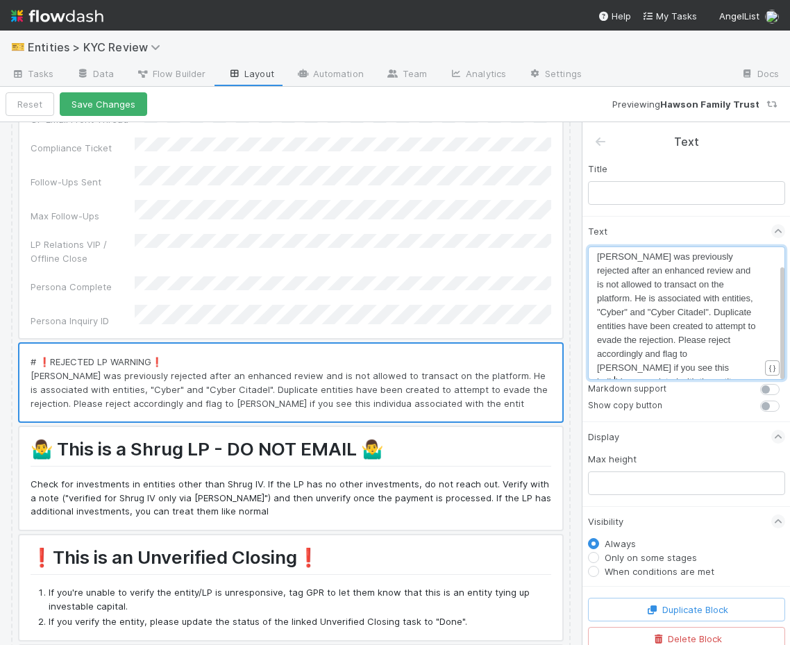
scroll to position [29, 0]
type textarea "ua associated with the entity in a c"
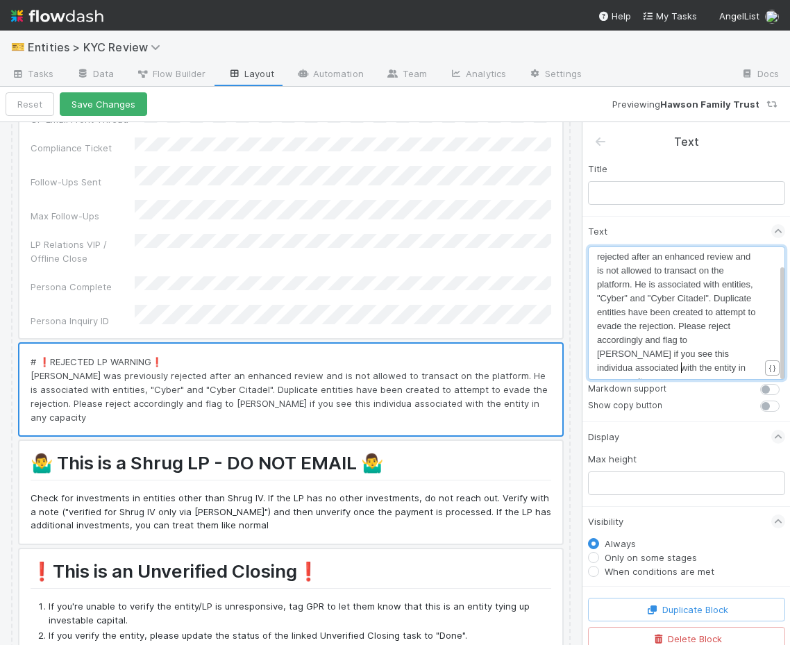
type textarea "any capacity."
type textarea "#"
drag, startPoint x: 607, startPoint y: 256, endPoint x: 584, endPoint y: 256, distance: 22.9
type textarea "#"
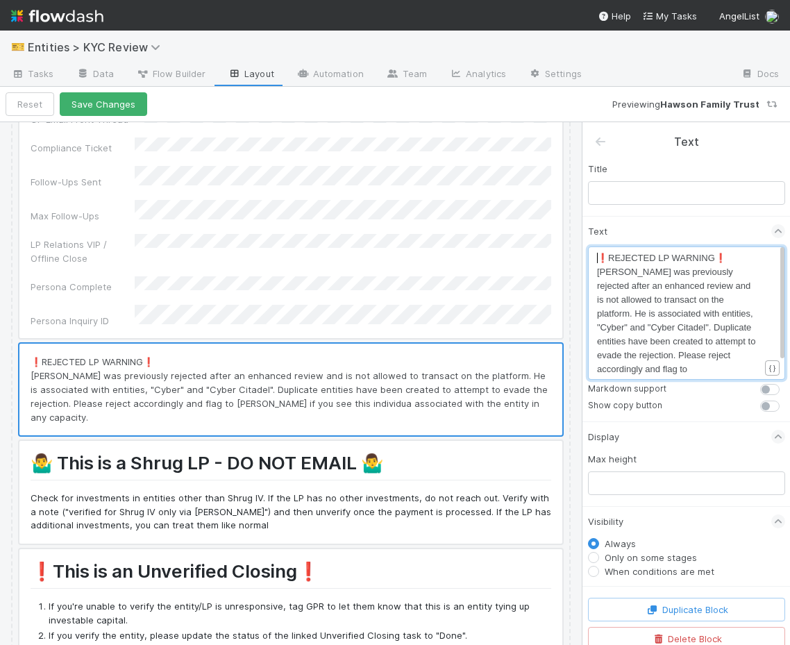
scroll to position [4, 5]
click at [735, 257] on pre "#❗REJECTED LP WARNING❗️" at bounding box center [678, 258] width 162 height 14
type textarea "#"
type textarea "**"
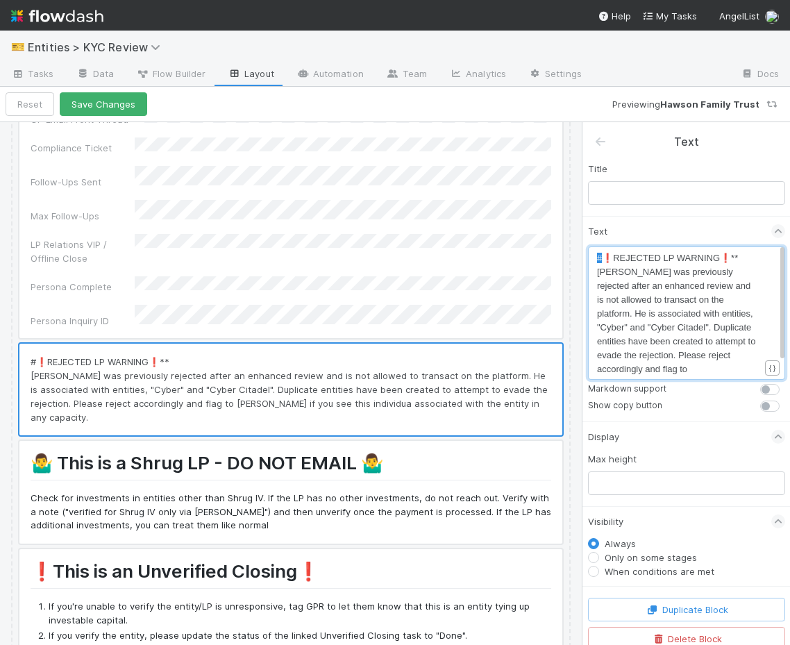
drag, startPoint x: 602, startPoint y: 258, endPoint x: 583, endPoint y: 258, distance: 19.5
type textarea "**"
click at [658, 311] on span "[PERSON_NAME] was previously rejected after an enhanced review and is not allow…" at bounding box center [677, 341] width 161 height 149
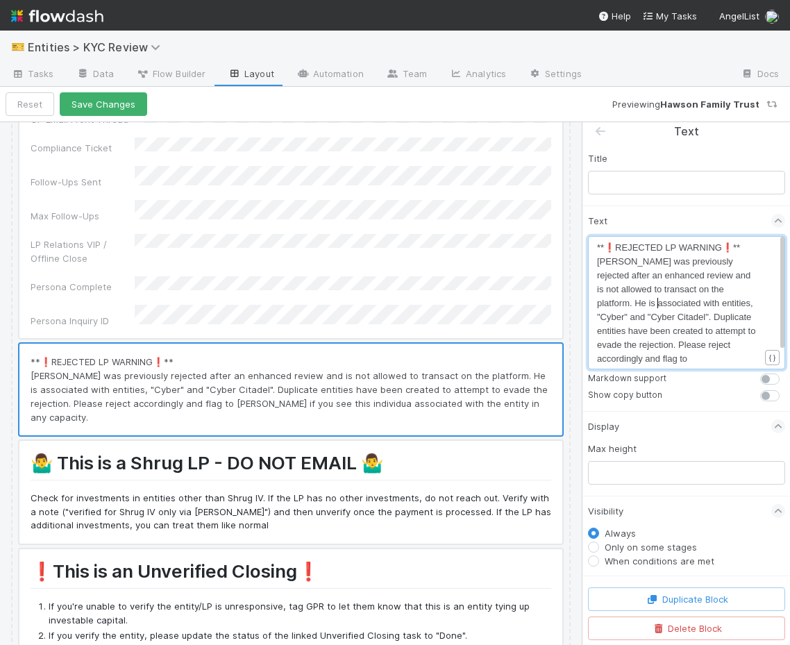
click at [605, 560] on label "When conditions are met" at bounding box center [660, 561] width 110 height 14
click at [594, 560] on input "When conditions are met" at bounding box center [593, 560] width 11 height 12
radio input "true"
radio input "false"
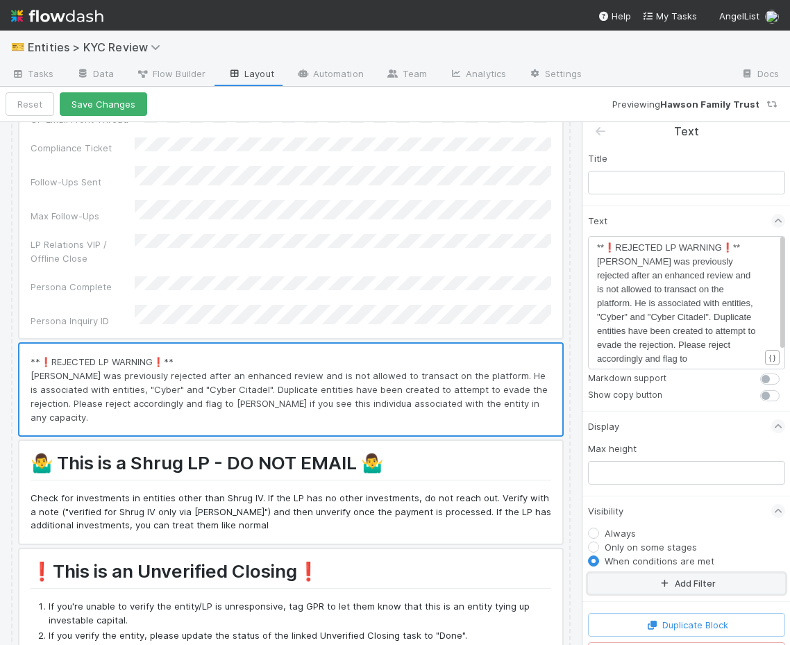
click at [671, 585] on icon "button" at bounding box center [665, 584] width 14 height 8
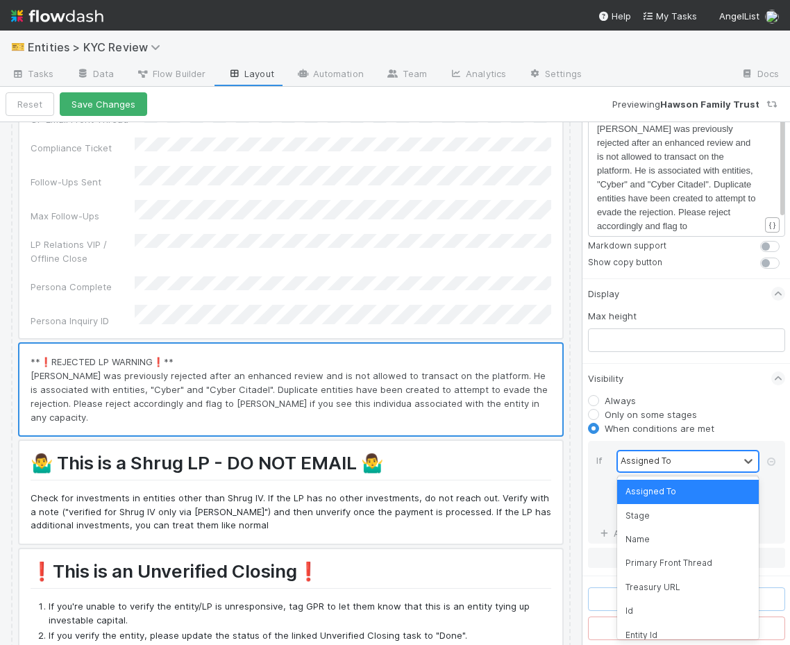
click at [658, 456] on div "Assigned To" at bounding box center [646, 461] width 51 height 12
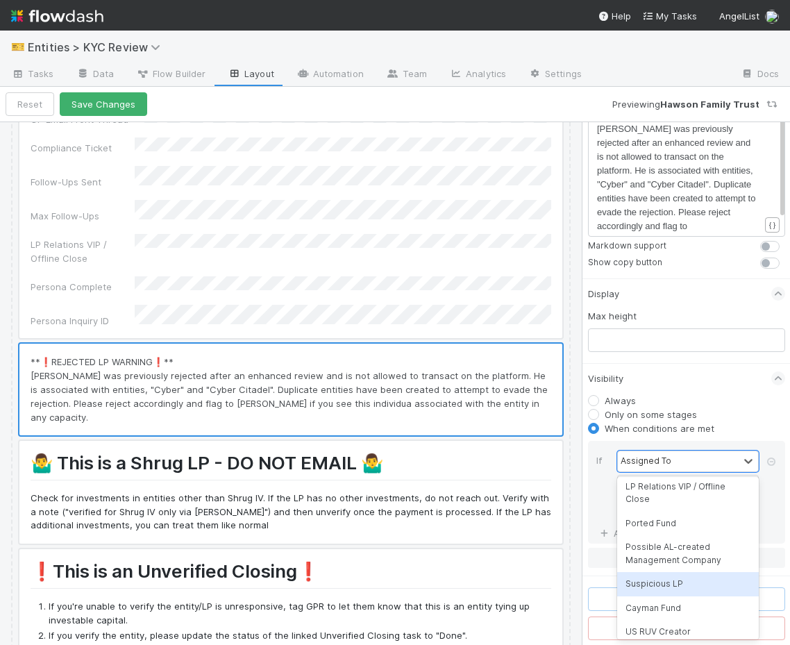
scroll to position [840, 0]
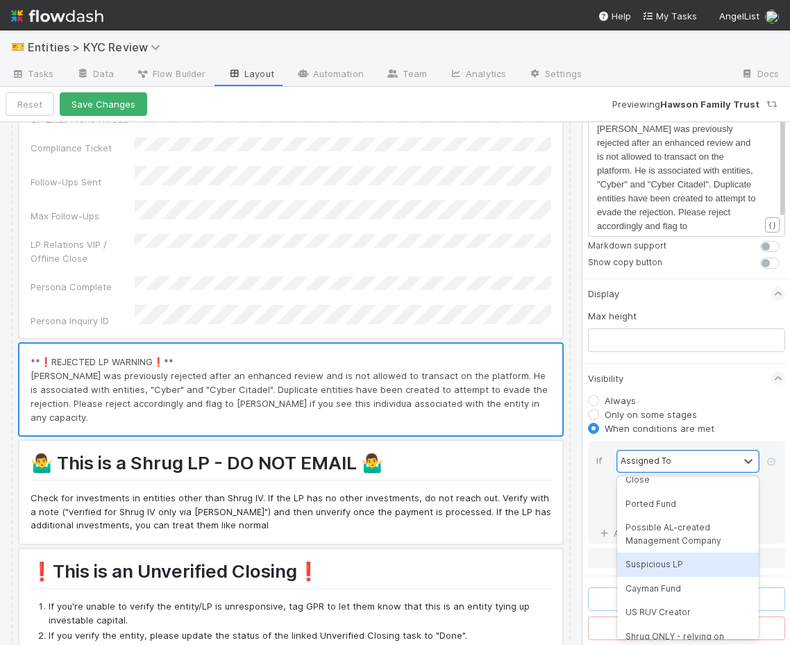
click at [667, 558] on div "Suspicious LP" at bounding box center [688, 565] width 142 height 24
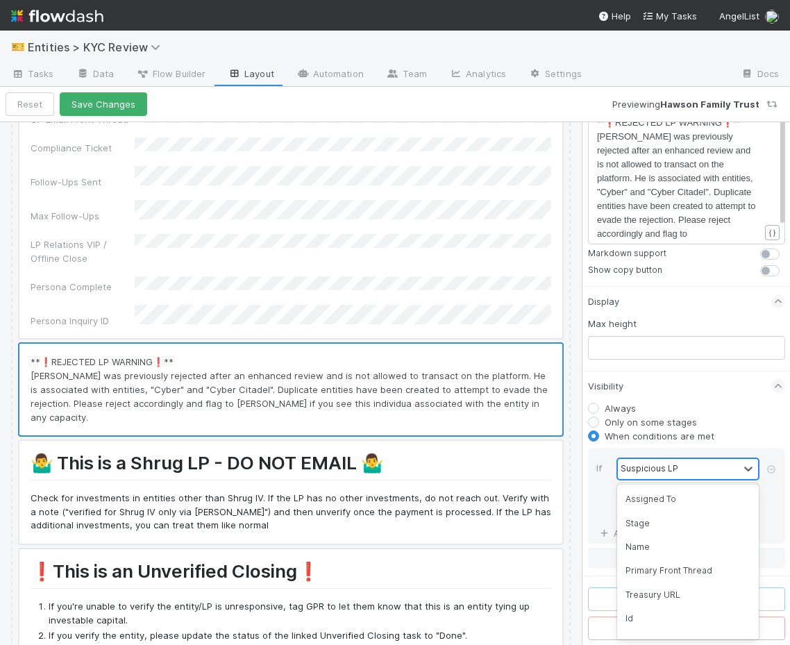
click at [653, 473] on div "Suspicious LP" at bounding box center [650, 468] width 58 height 12
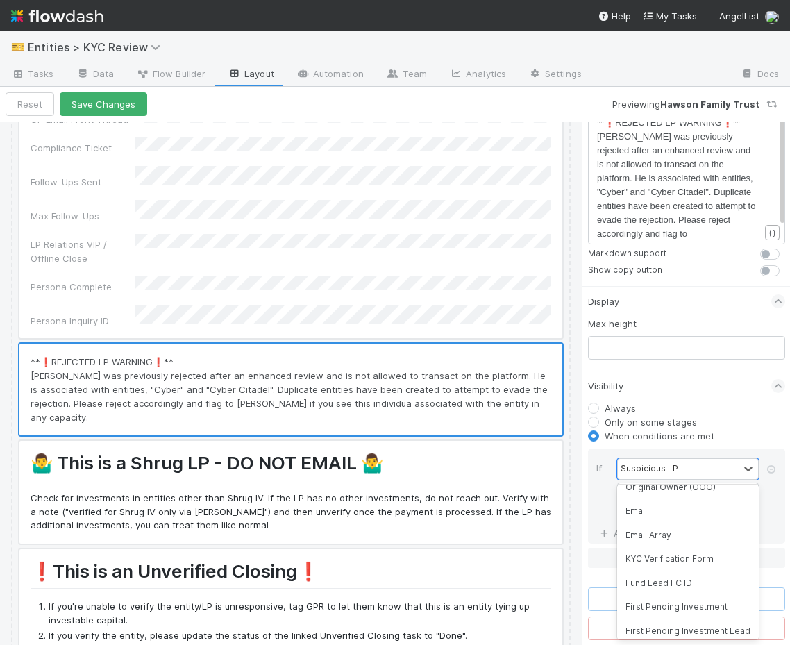
scroll to position [0, 0]
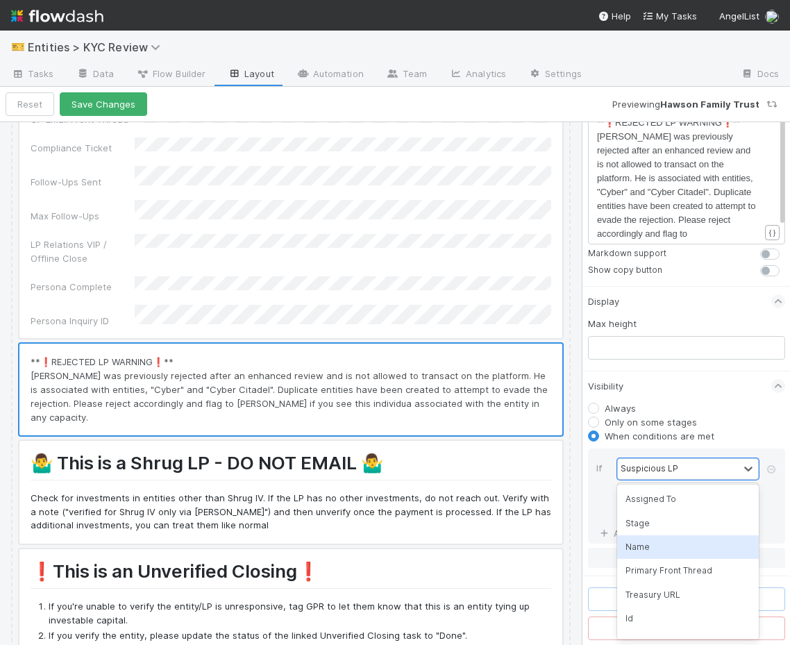
click at [659, 556] on div "Name" at bounding box center [688, 547] width 142 height 24
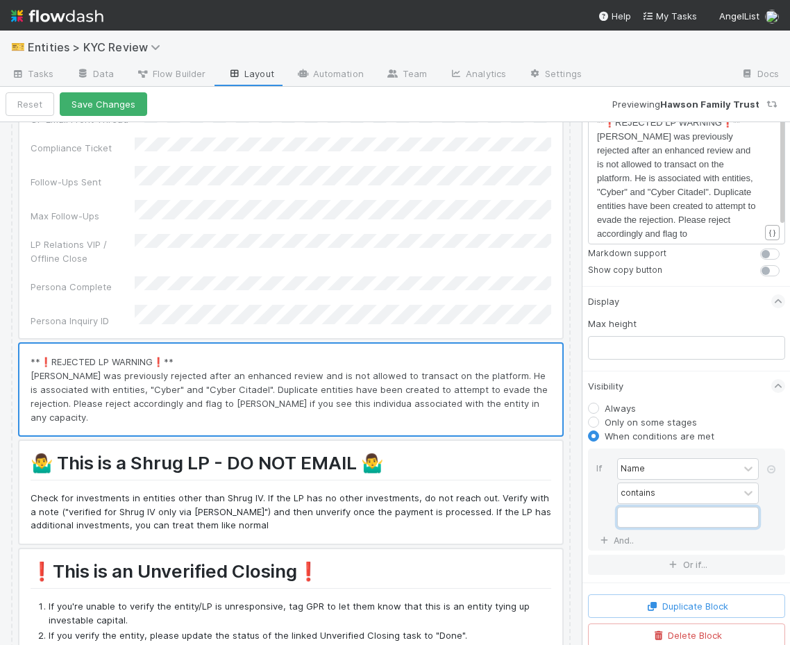
click at [655, 514] on input "text" at bounding box center [688, 517] width 142 height 21
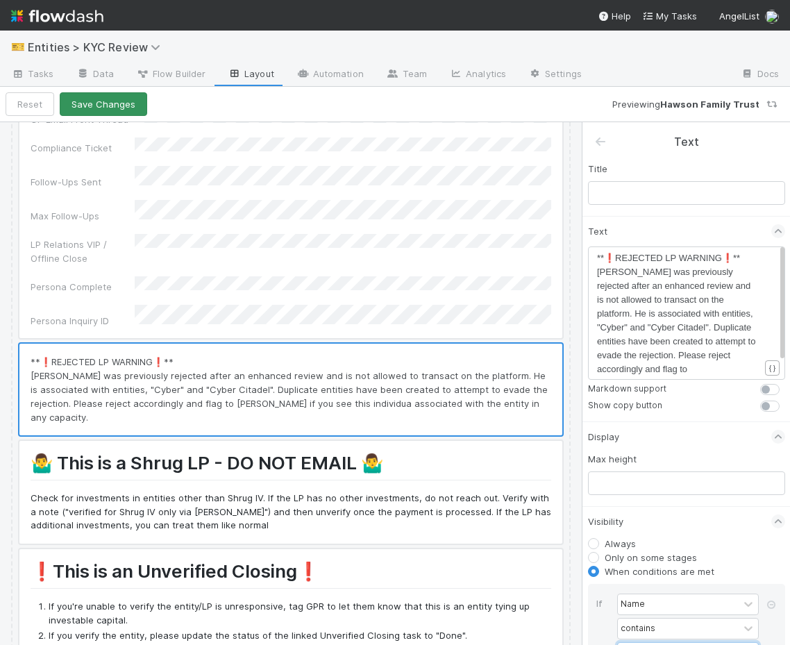
type input "cyber"
click at [92, 107] on button "Save Changes" at bounding box center [103, 104] width 87 height 24
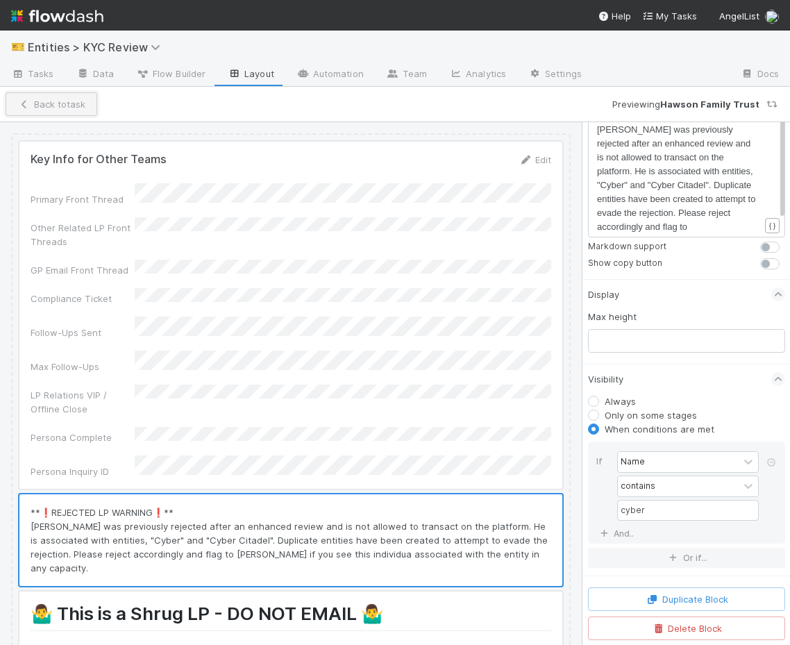
click at [61, 112] on button "Back to task" at bounding box center [52, 104] width 92 height 24
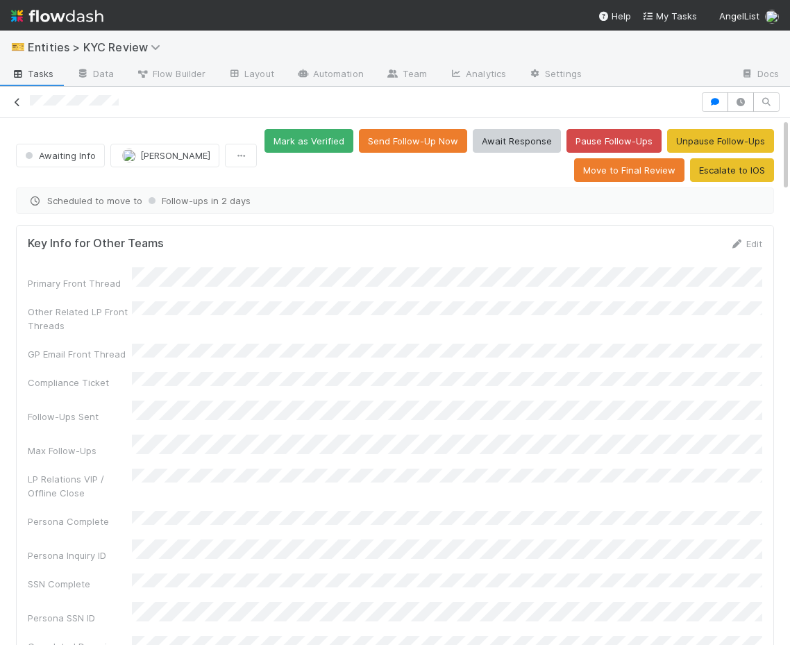
click at [19, 101] on icon at bounding box center [17, 102] width 14 height 9
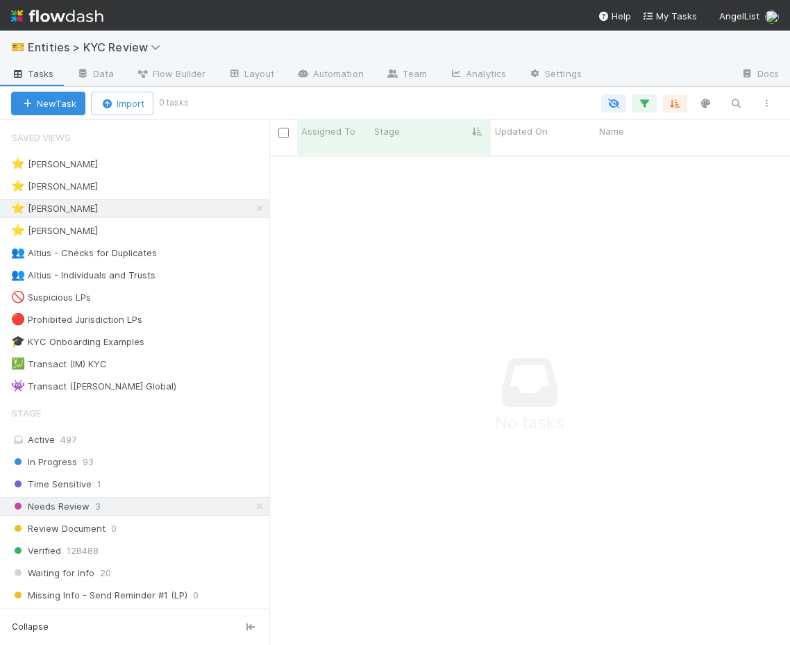
scroll to position [0, 1]
click at [262, 506] on icon at bounding box center [260, 506] width 14 height 9
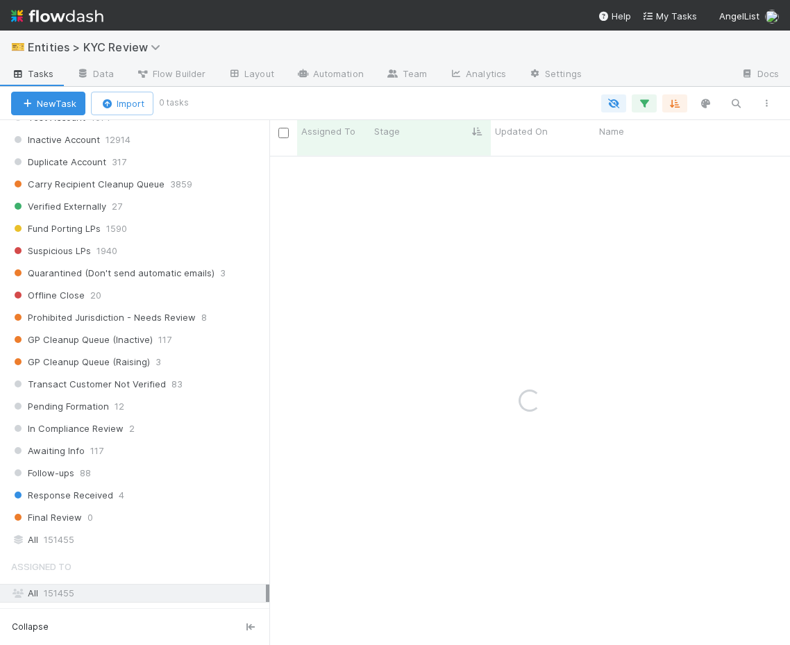
scroll to position [990, 0]
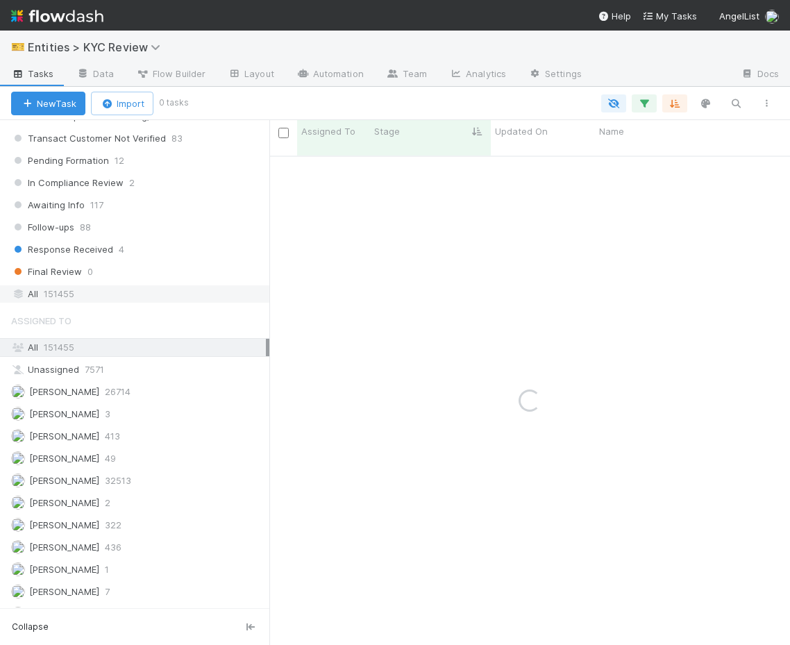
click at [143, 286] on div "All 151455" at bounding box center [138, 293] width 255 height 17
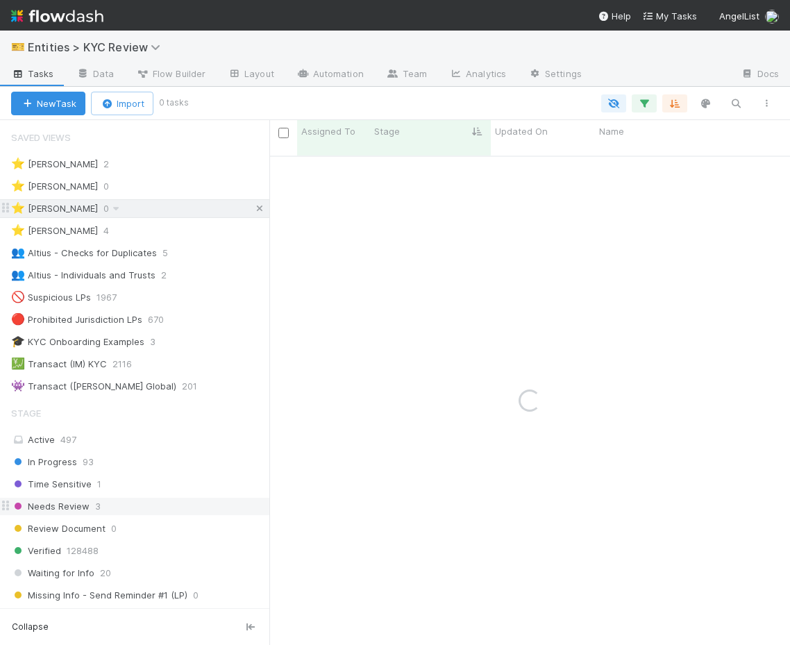
click at [257, 206] on icon at bounding box center [260, 208] width 14 height 9
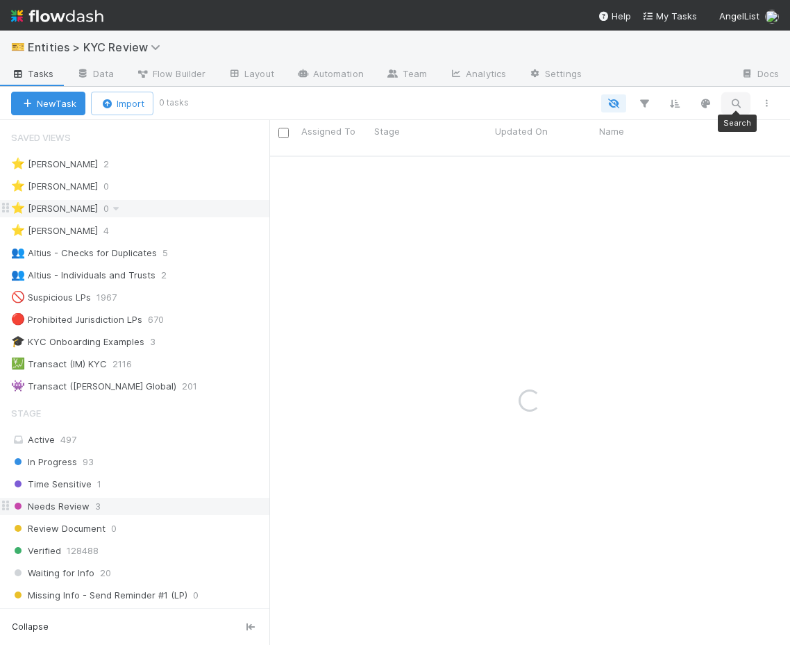
click at [740, 97] on icon "button" at bounding box center [736, 103] width 14 height 12
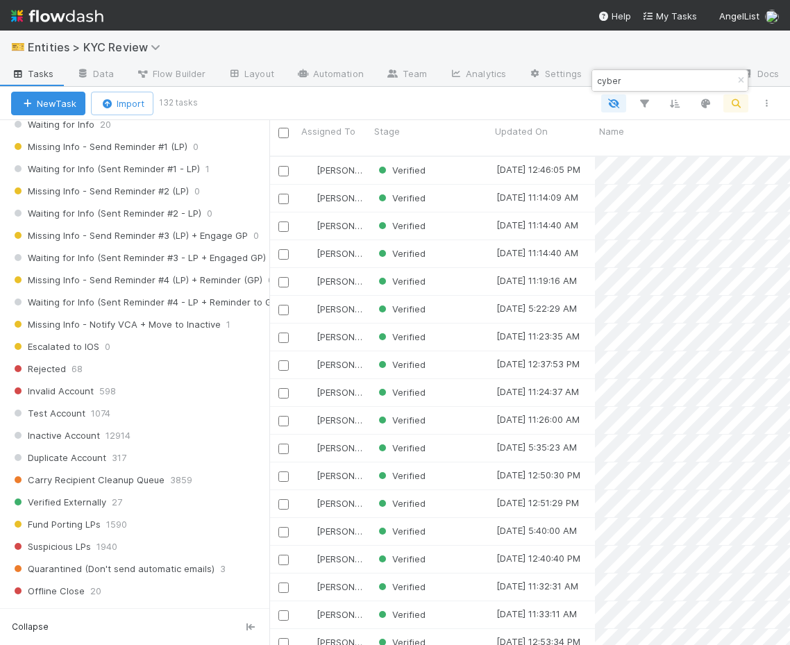
scroll to position [472, 0]
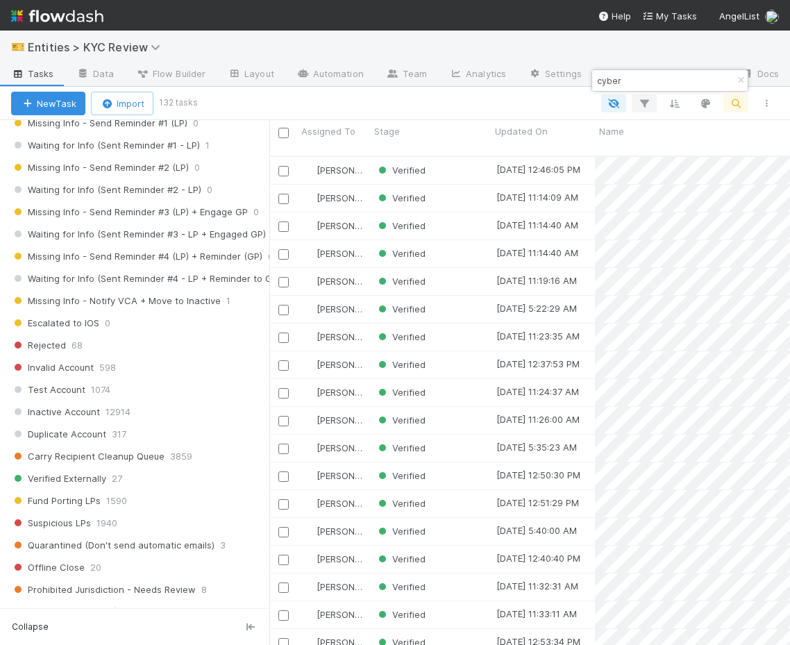
type input "cyber"
click at [644, 103] on icon "button" at bounding box center [644, 103] width 14 height 12
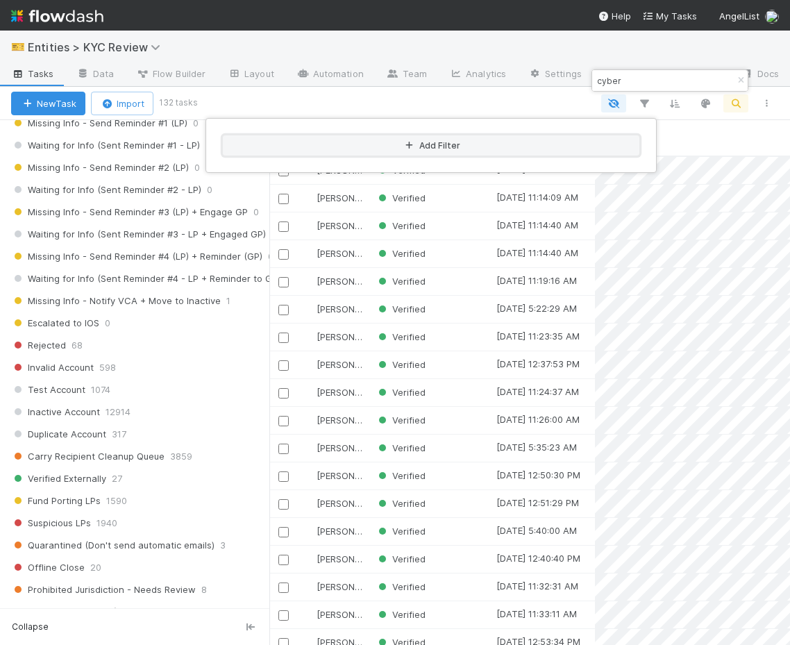
click at [512, 142] on button "Add Filter" at bounding box center [431, 145] width 417 height 20
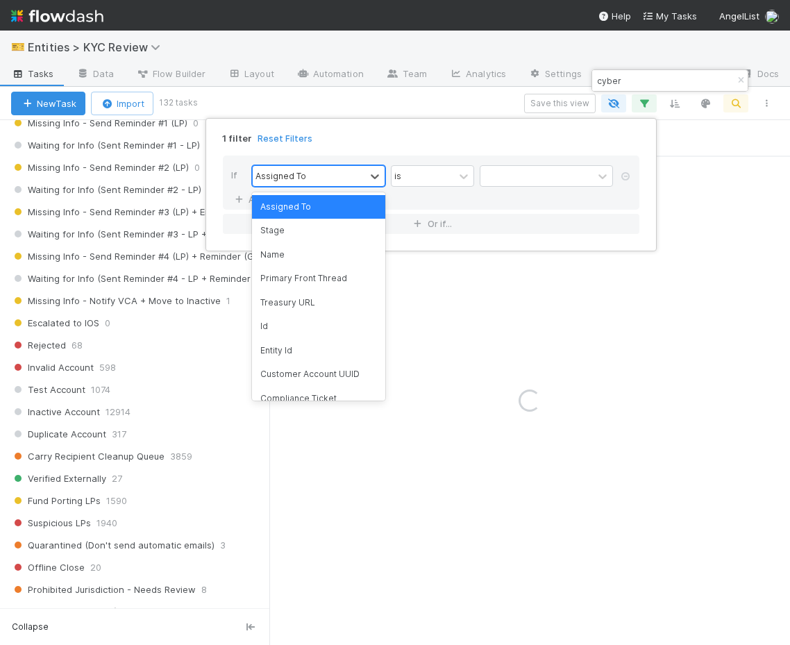
click at [310, 178] on div "Assigned To" at bounding box center [309, 176] width 112 height 20
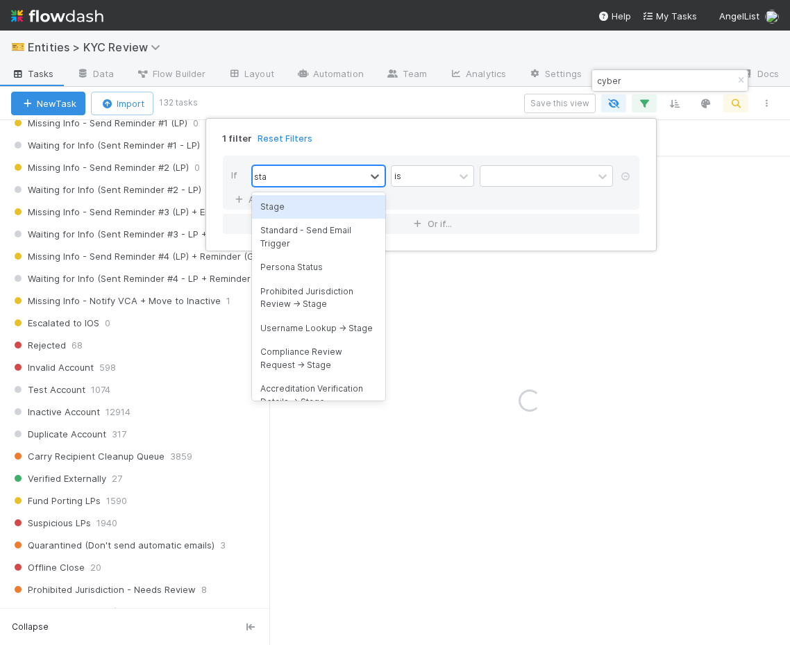
type input "stage"
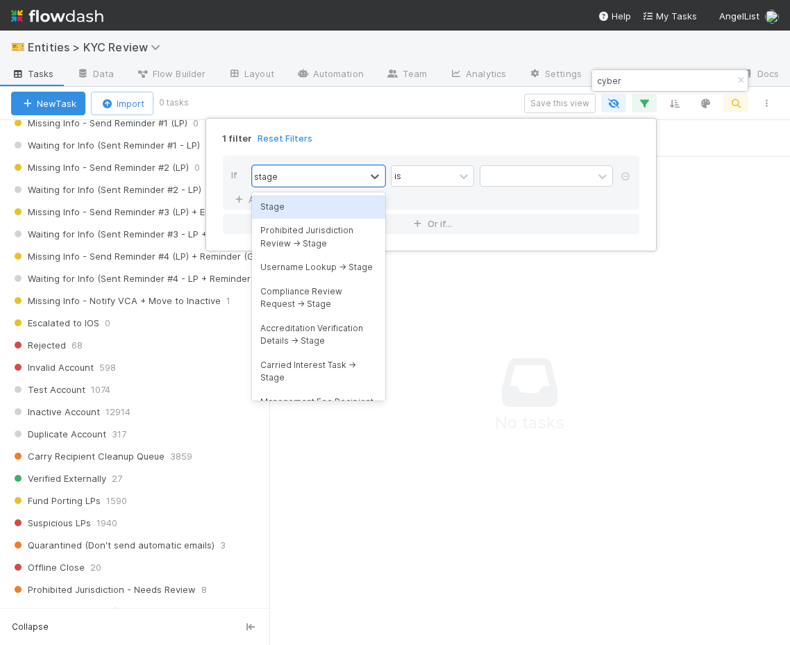
click at [308, 192] on div "Stage Prohibited Jurisdiction Review -> Stage Username Lookup -> Stage Complian…" at bounding box center [318, 296] width 133 height 208
click at [312, 204] on div "Stage" at bounding box center [318, 207] width 133 height 24
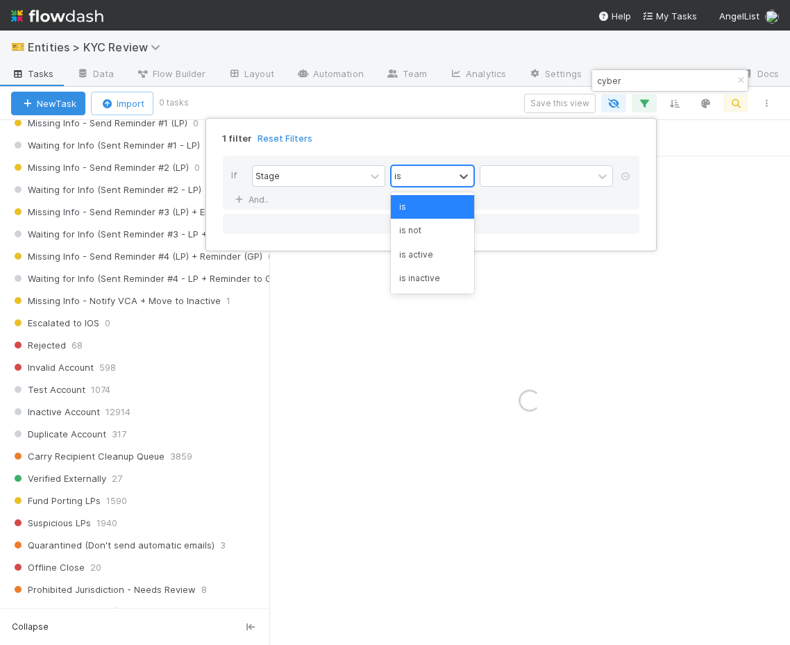
click at [412, 185] on div "is" at bounding box center [423, 176] width 62 height 20
click at [413, 233] on div "is not" at bounding box center [432, 231] width 83 height 24
click at [512, 194] on div "If Stage is not And.." at bounding box center [431, 183] width 417 height 54
click at [526, 175] on div at bounding box center [537, 176] width 112 height 20
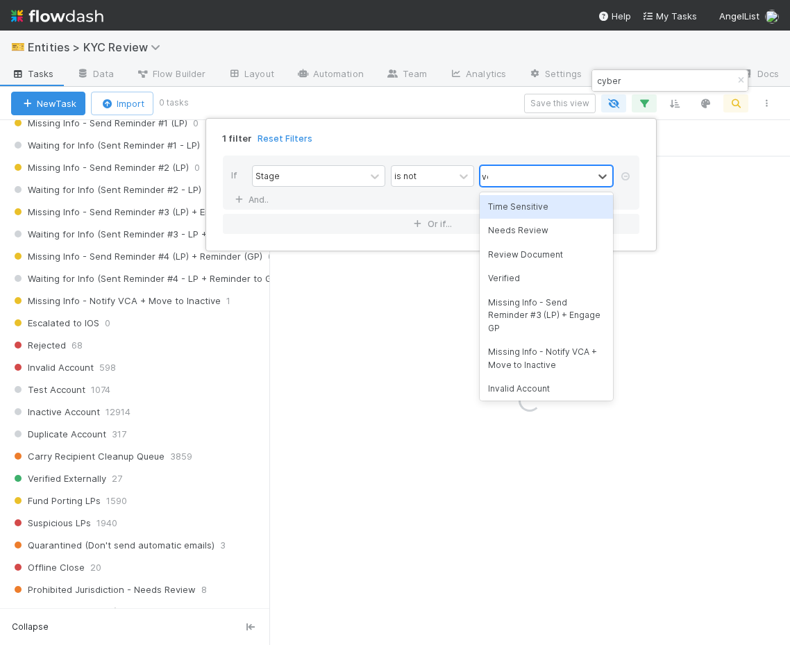
type input "ver"
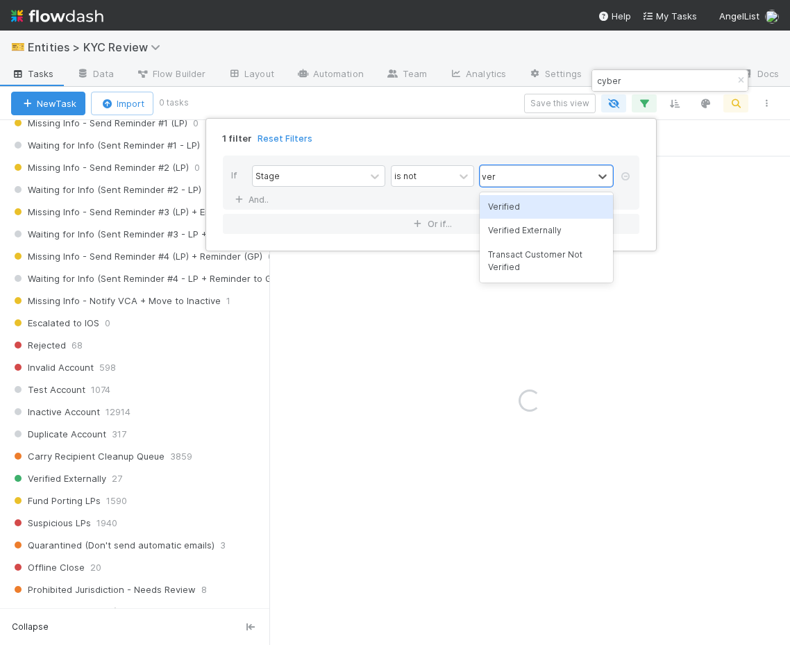
click at [512, 203] on div "Verified" at bounding box center [546, 207] width 133 height 24
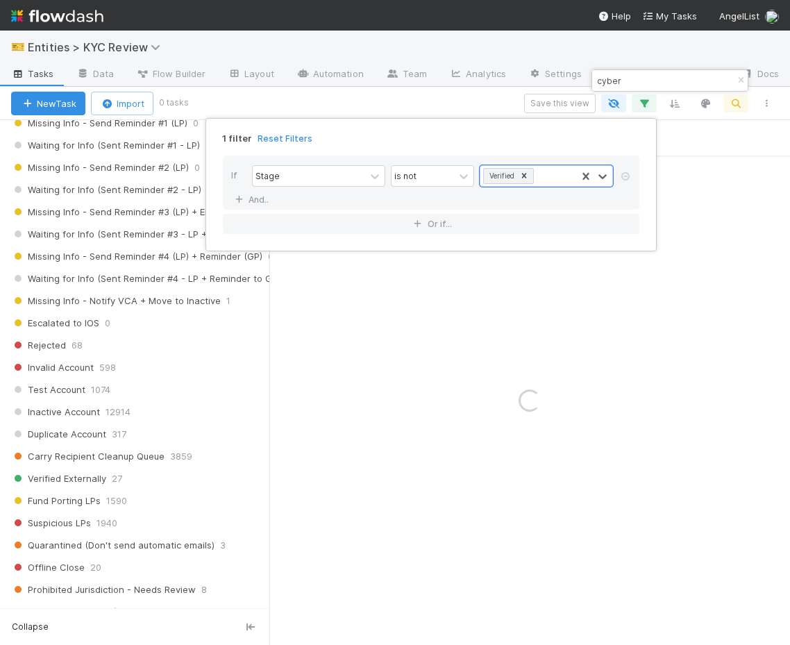
click at [464, 107] on div "1 filter Reset Filters If Stage is not option Verified, selected. 0 results ava…" at bounding box center [395, 322] width 790 height 645
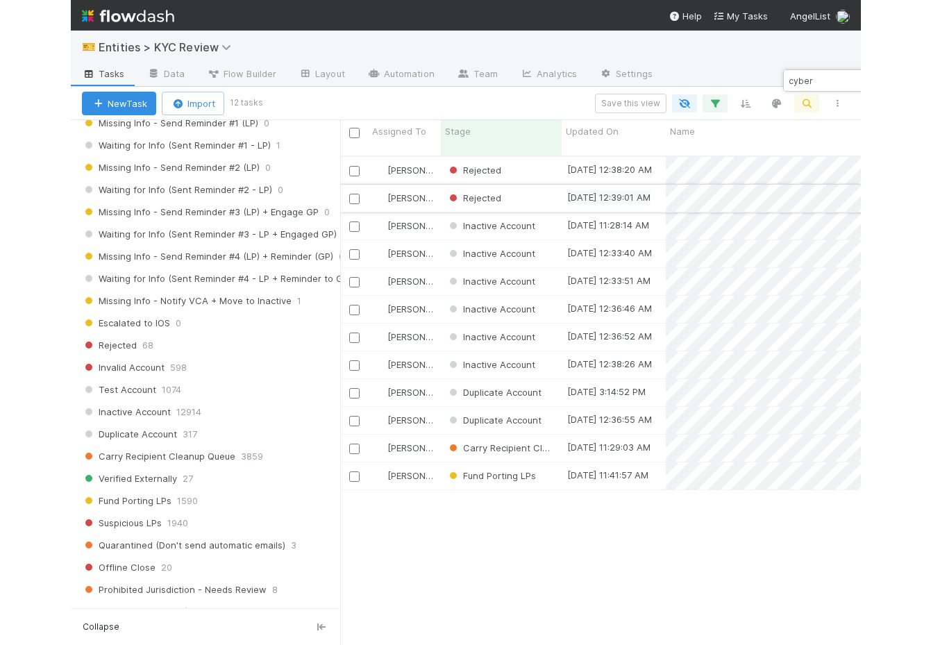
scroll to position [500, 662]
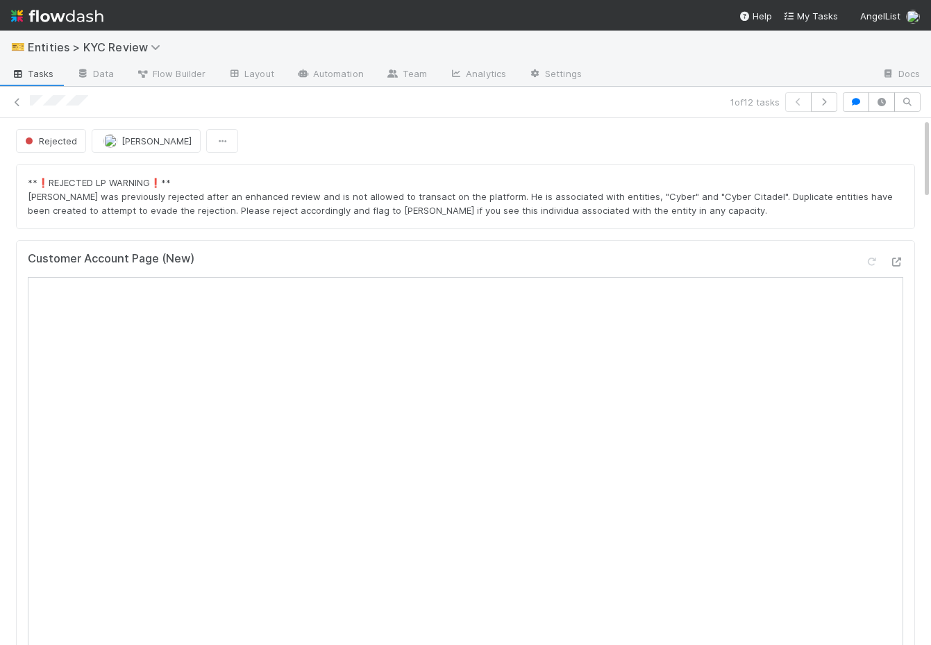
click at [8, 97] on div "1 of 12 tasks" at bounding box center [465, 101] width 931 height 19
click at [15, 99] on icon at bounding box center [17, 102] width 14 height 9
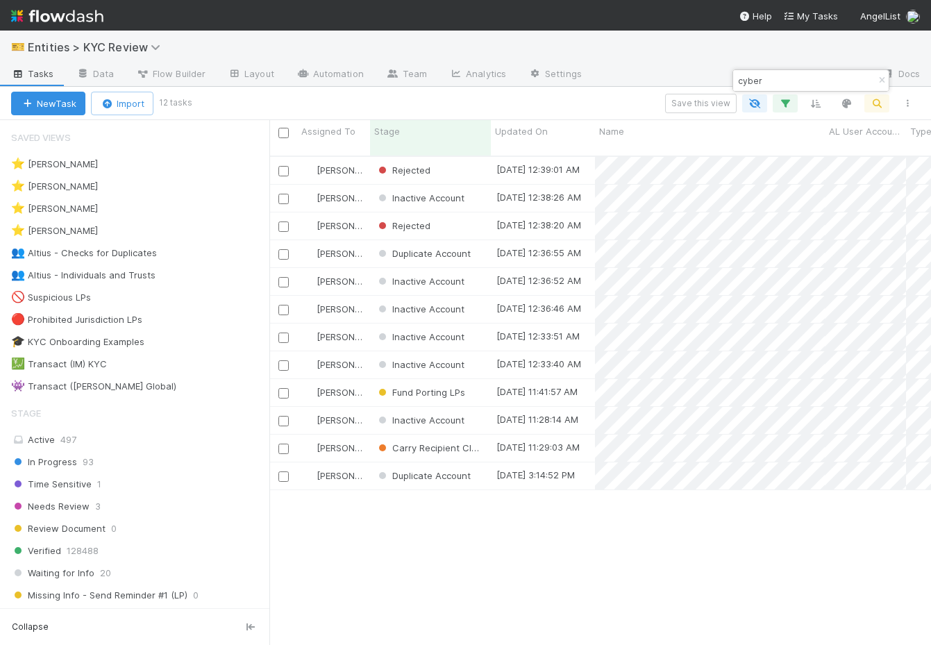
scroll to position [500, 662]
click at [213, 210] on div "⭐ [PERSON_NAME] 0" at bounding box center [140, 208] width 258 height 17
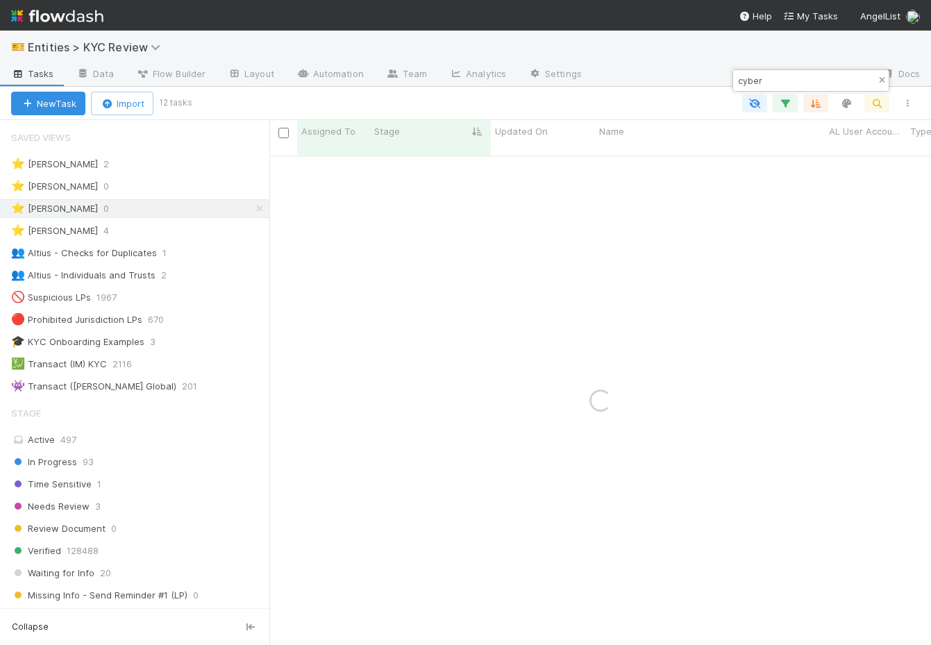
click at [885, 79] on icon "button" at bounding box center [882, 80] width 14 height 8
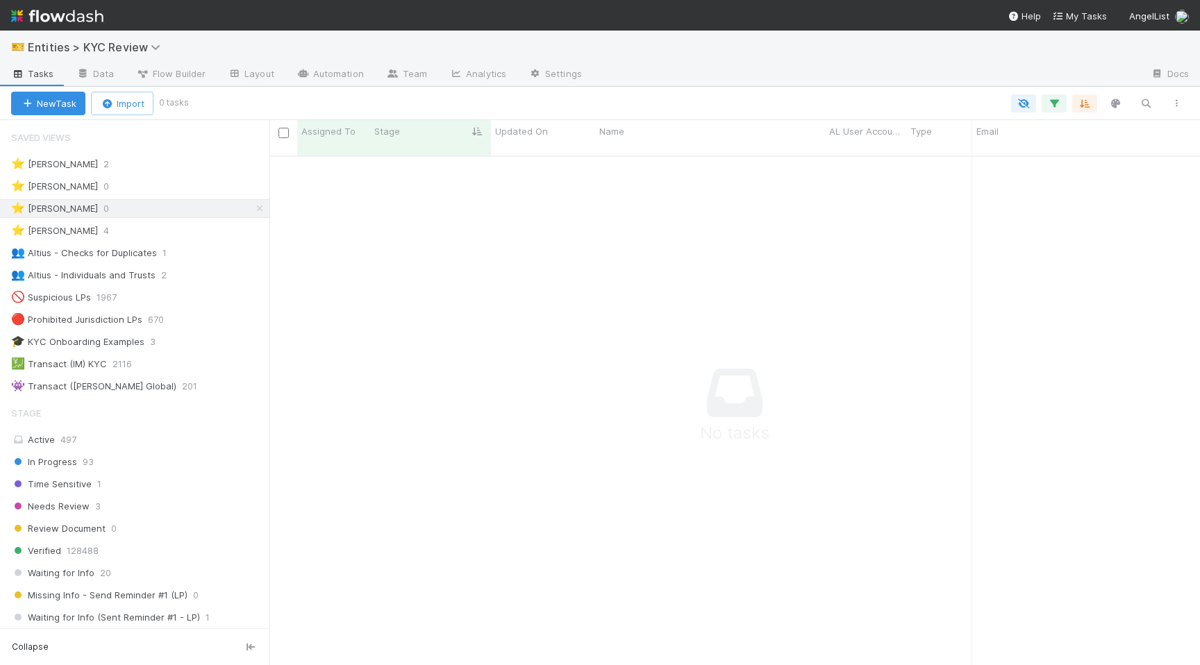
scroll to position [520, 930]
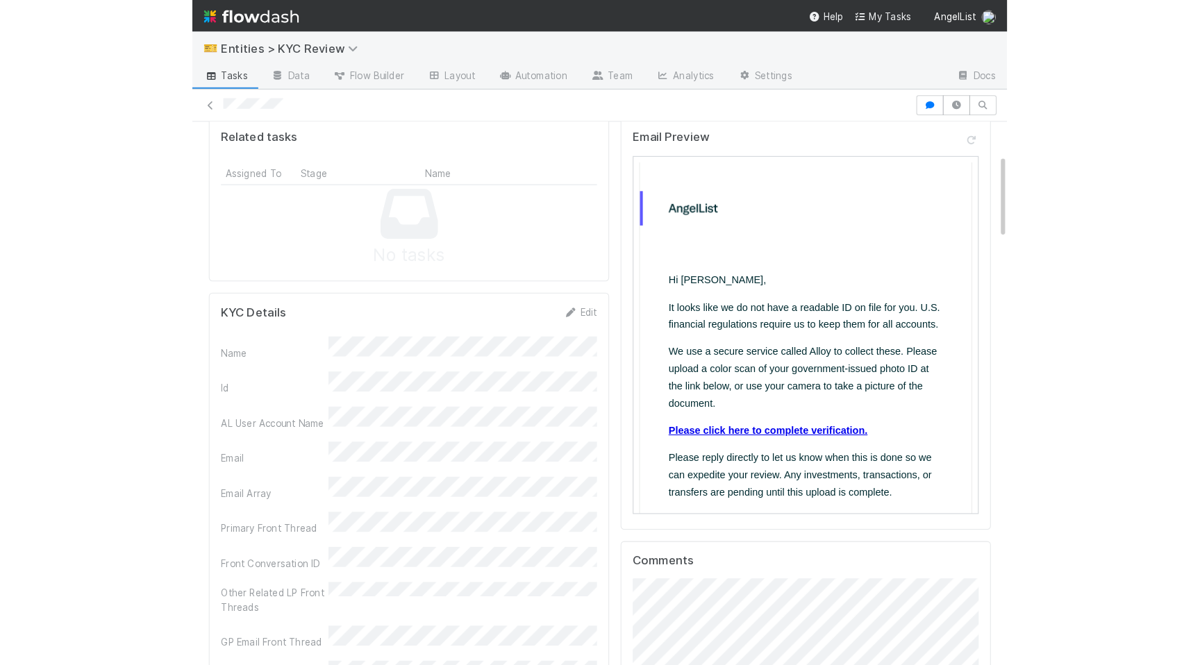
scroll to position [917, 0]
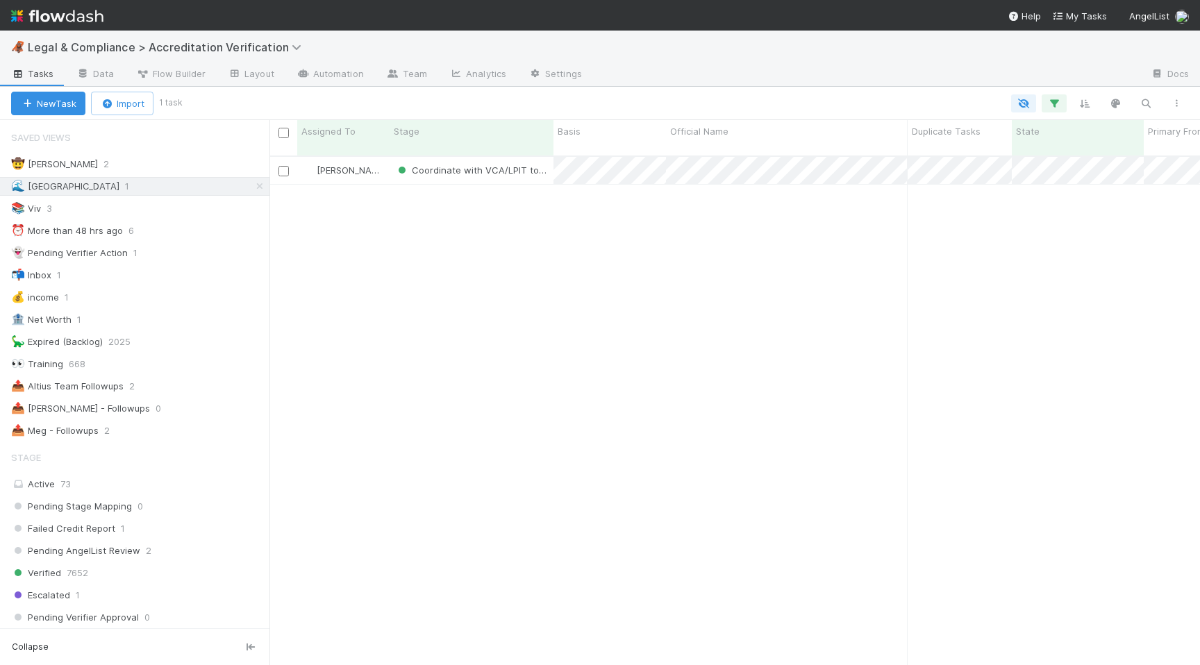
scroll to position [520, 930]
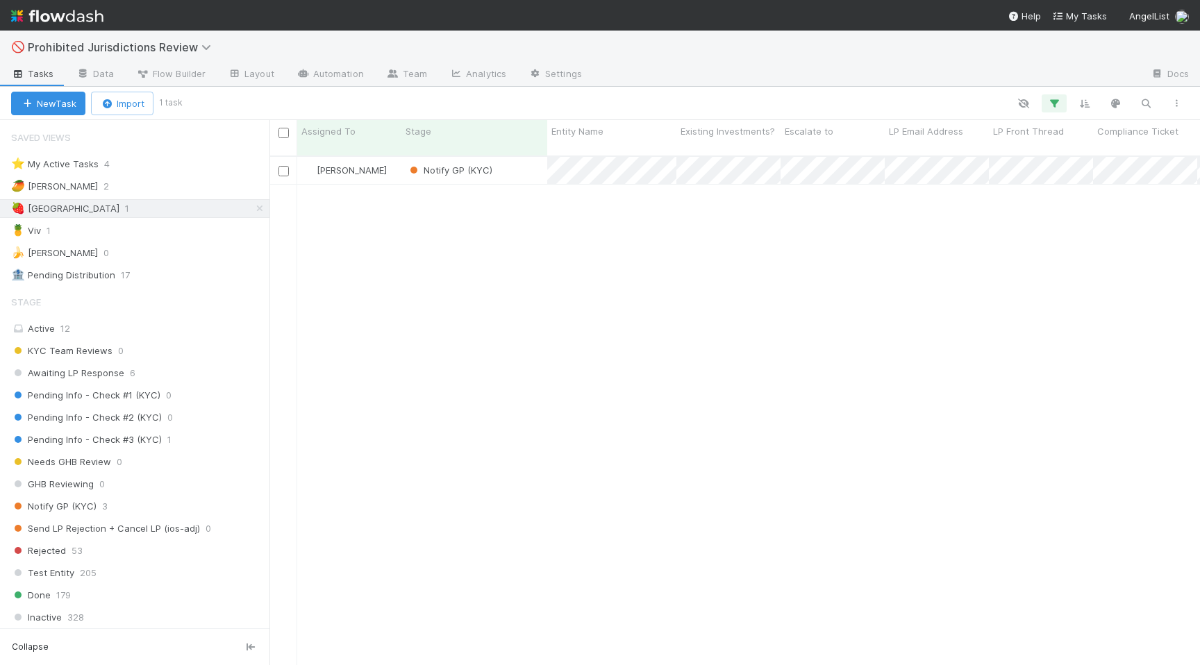
scroll to position [520, 930]
click at [260, 212] on icon at bounding box center [260, 208] width 14 height 9
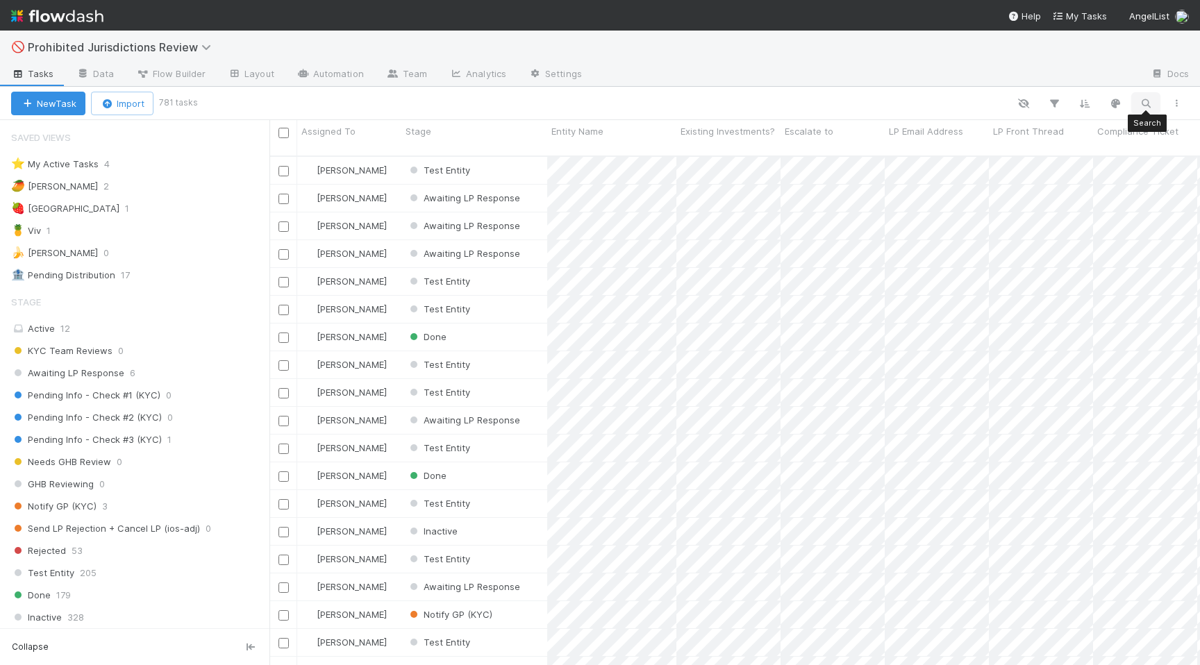
click at [1142, 108] on icon "button" at bounding box center [1146, 103] width 14 height 12
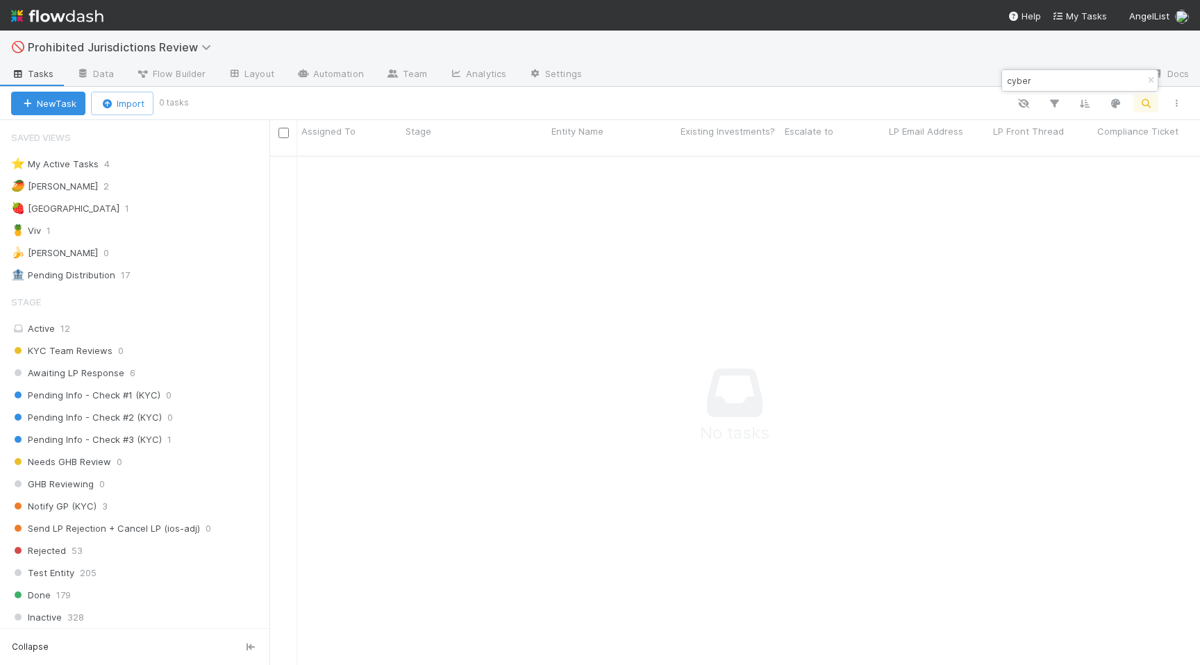
type input "cyber"
click at [91, 205] on div "🍓 Madison 1" at bounding box center [140, 208] width 258 height 17
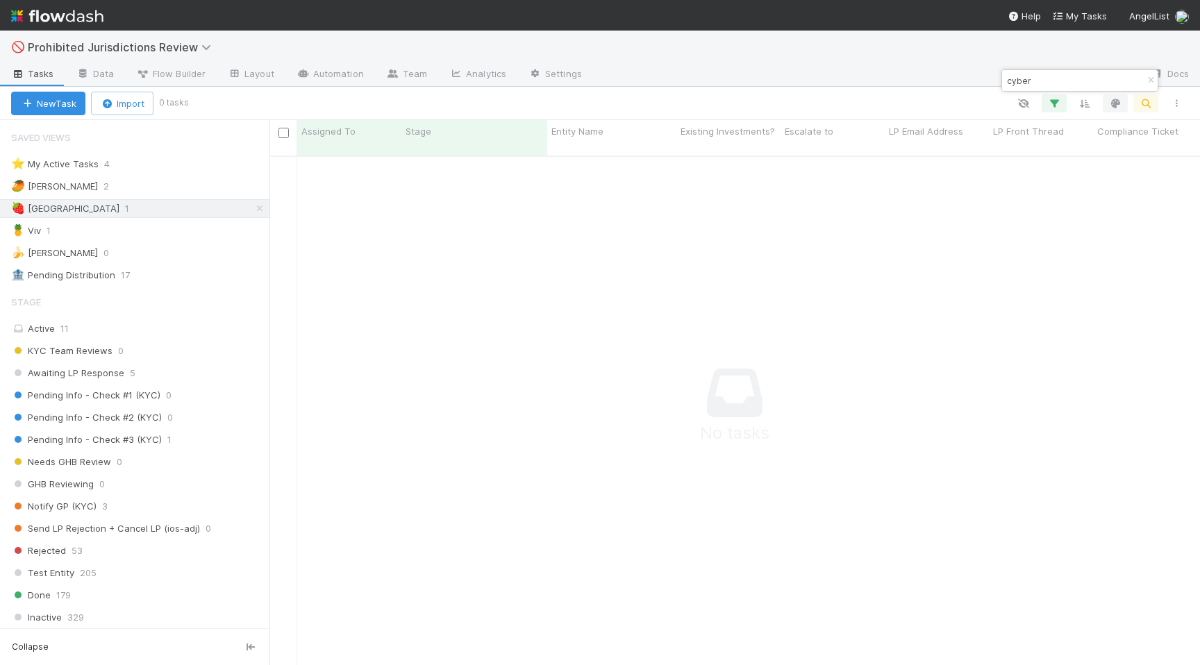
scroll to position [520, 930]
click at [1146, 74] on button "button" at bounding box center [1150, 80] width 15 height 17
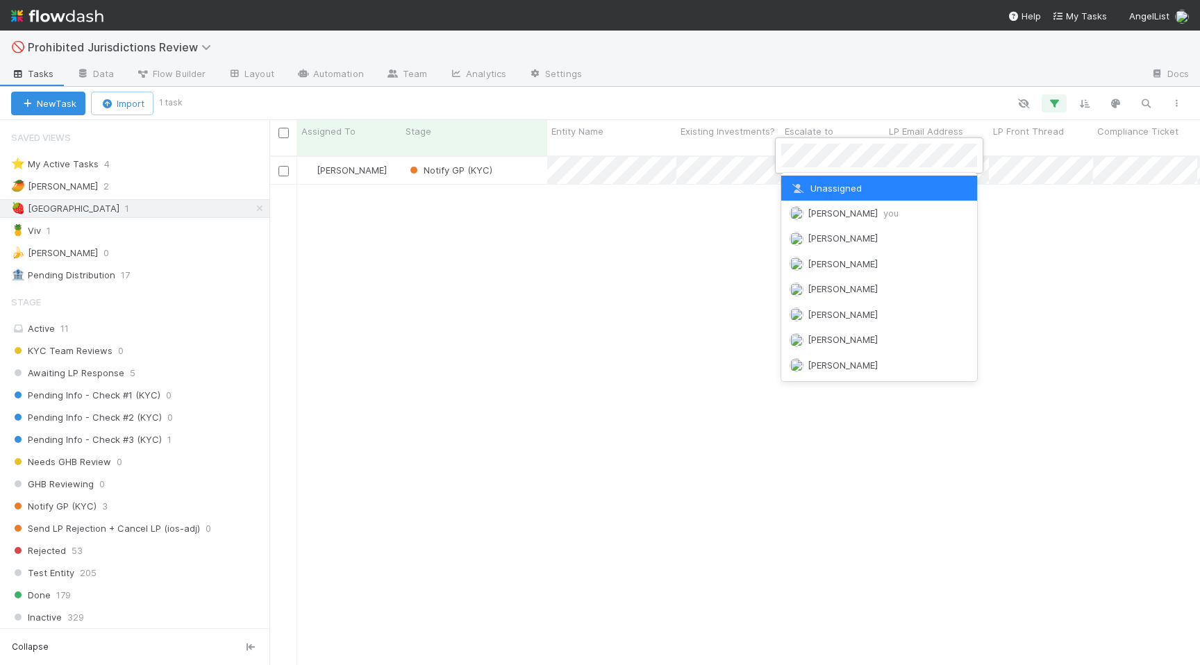
click at [749, 172] on div at bounding box center [600, 332] width 1200 height 665
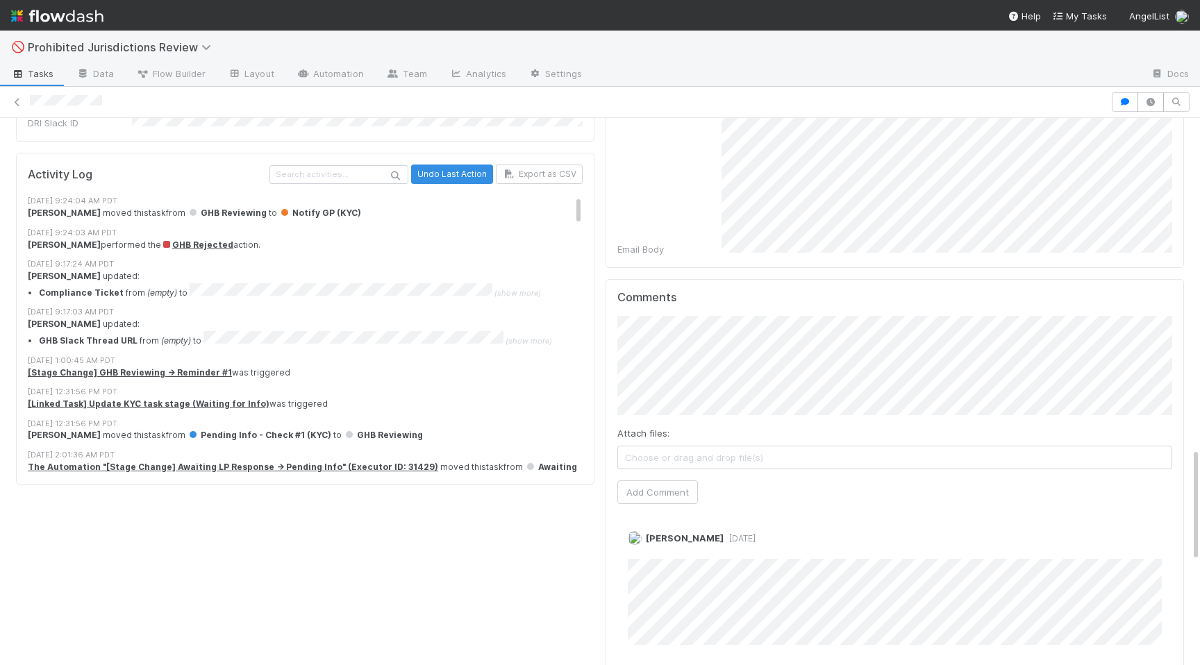
scroll to position [1648, 0]
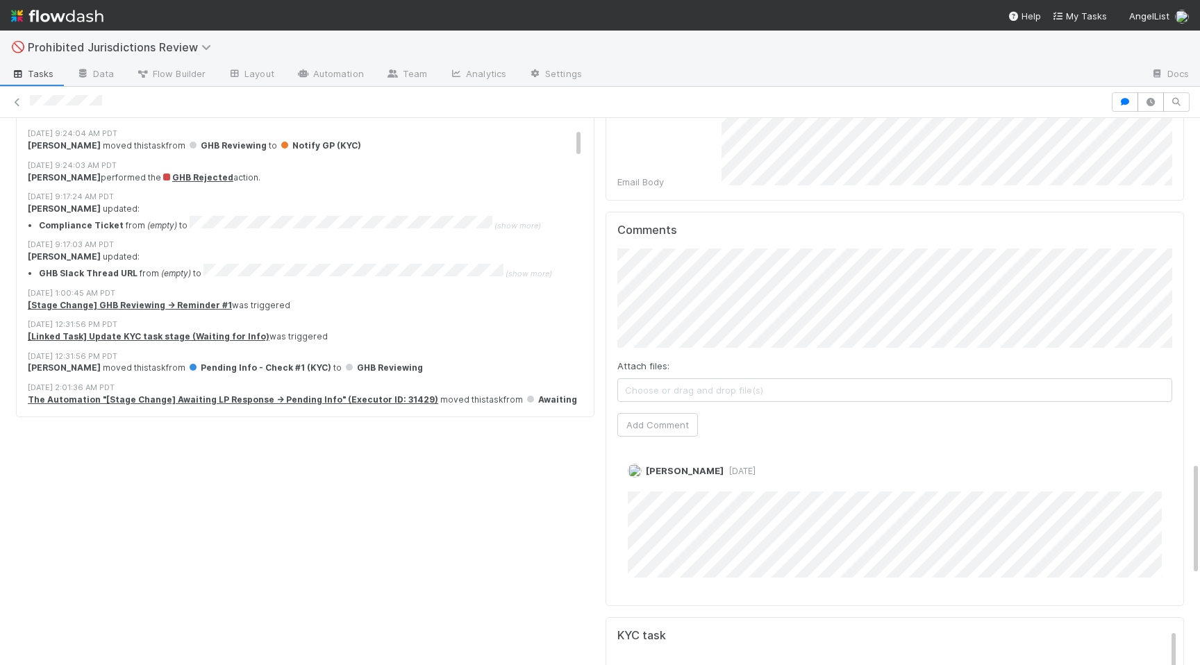
click at [650, 359] on div "Attach files: Choose or drag and drop file(s) Add Comment" at bounding box center [894, 343] width 555 height 188
click at [642, 442] on div "Madison Stomberg 1 month ago Edit Delete" at bounding box center [894, 518] width 555 height 152
click at [650, 413] on button "Add Comment" at bounding box center [657, 425] width 81 height 24
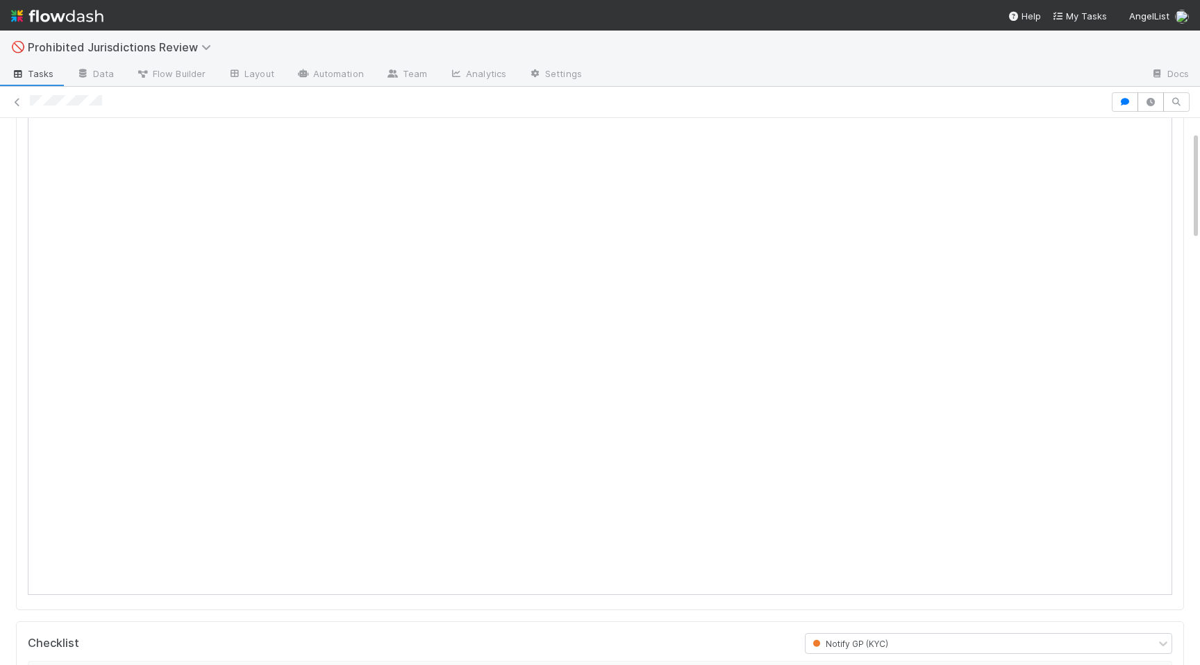
scroll to position [0, 0]
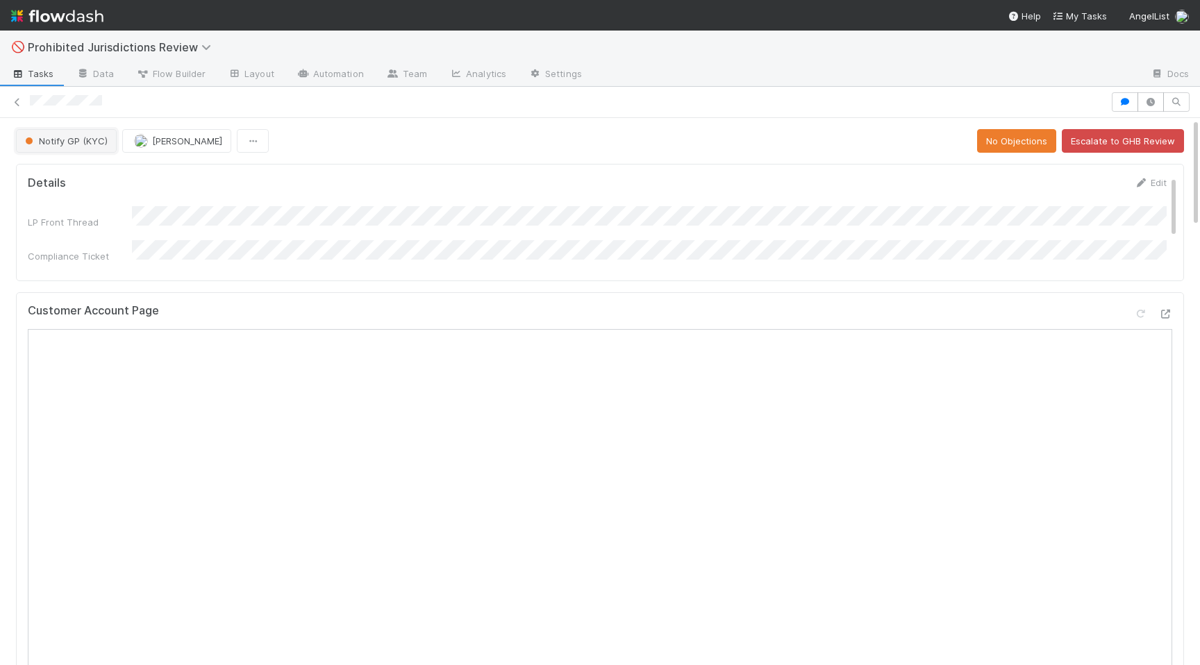
click at [44, 136] on span "Notify GP (KYC)" at bounding box center [64, 140] width 85 height 11
click at [47, 178] on span "Inactive" at bounding box center [44, 175] width 51 height 11
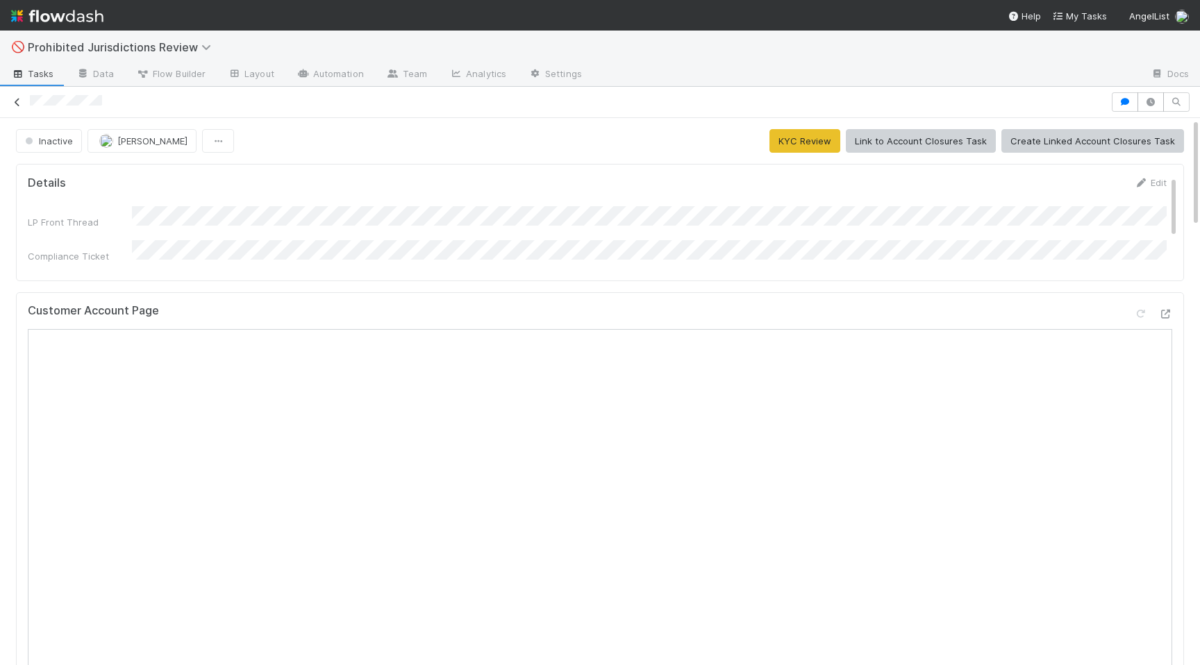
click at [19, 100] on icon at bounding box center [17, 102] width 14 height 9
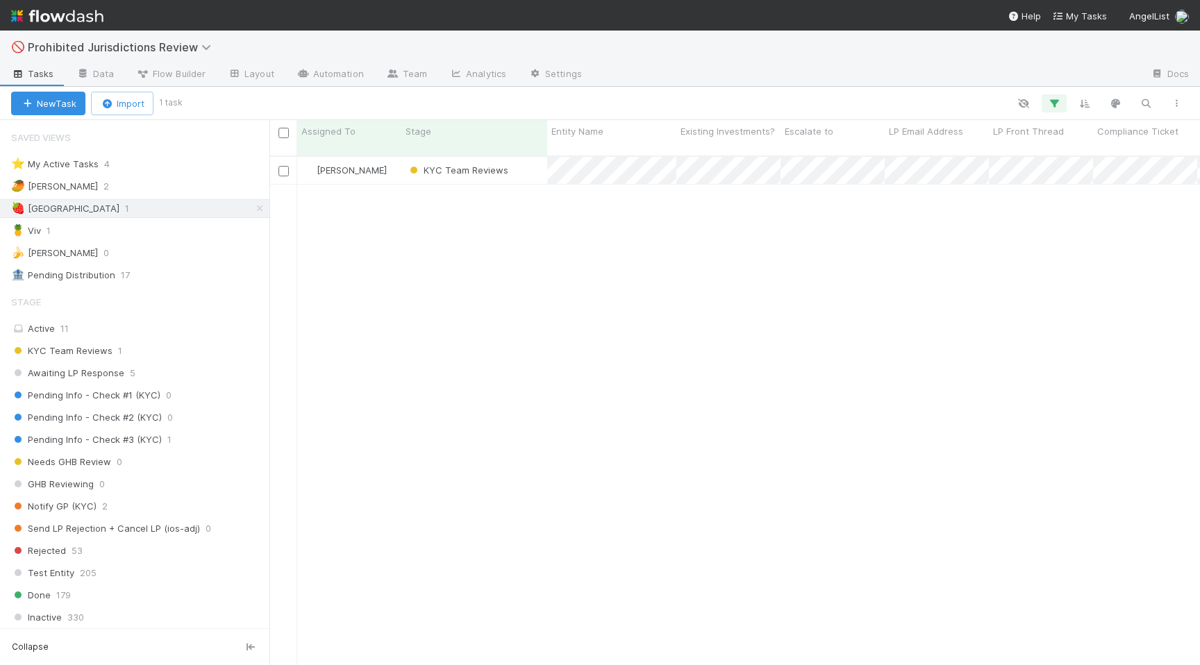
scroll to position [520, 930]
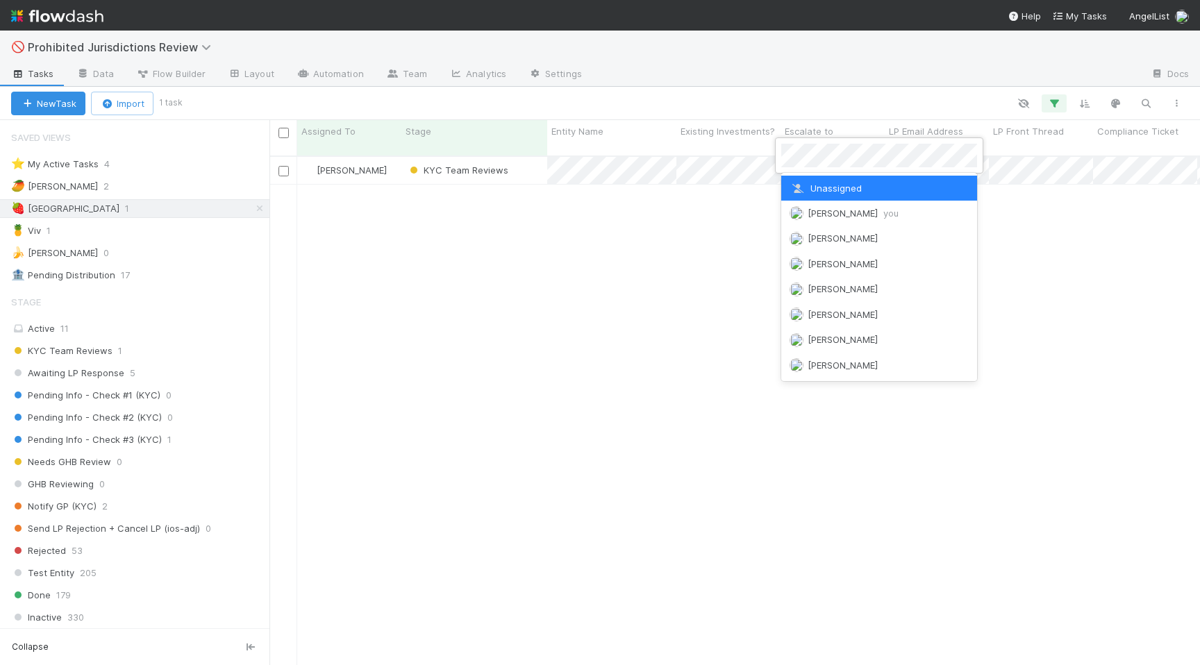
click at [735, 162] on div at bounding box center [600, 332] width 1200 height 665
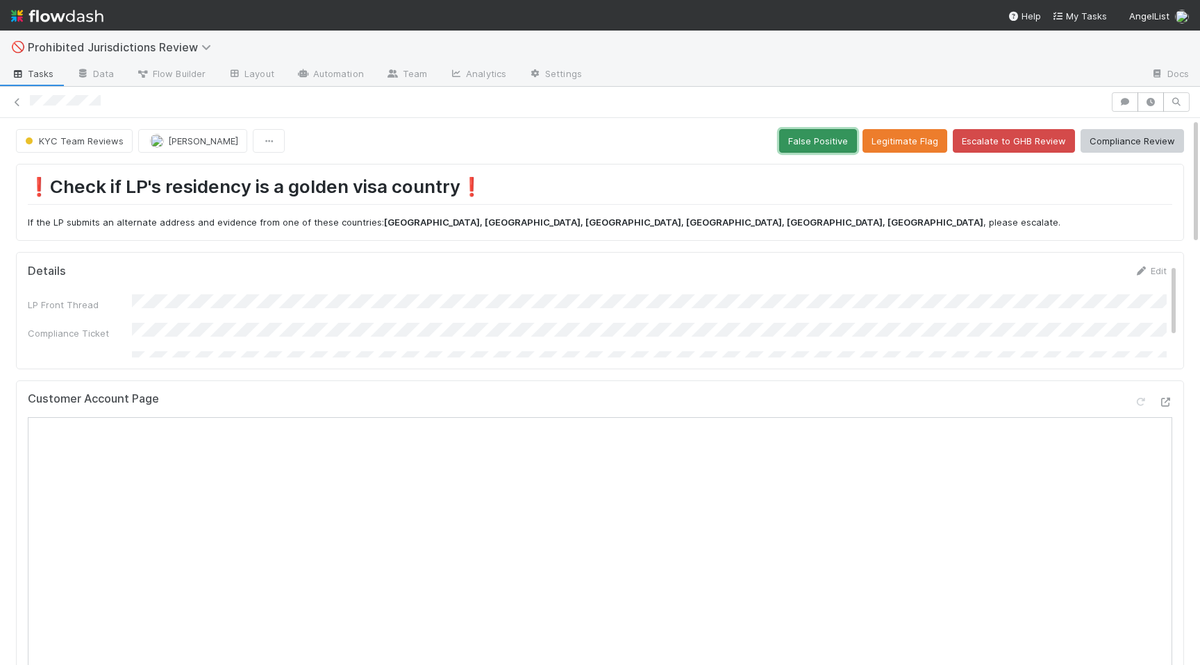
click at [816, 143] on button "False Positive" at bounding box center [818, 141] width 78 height 24
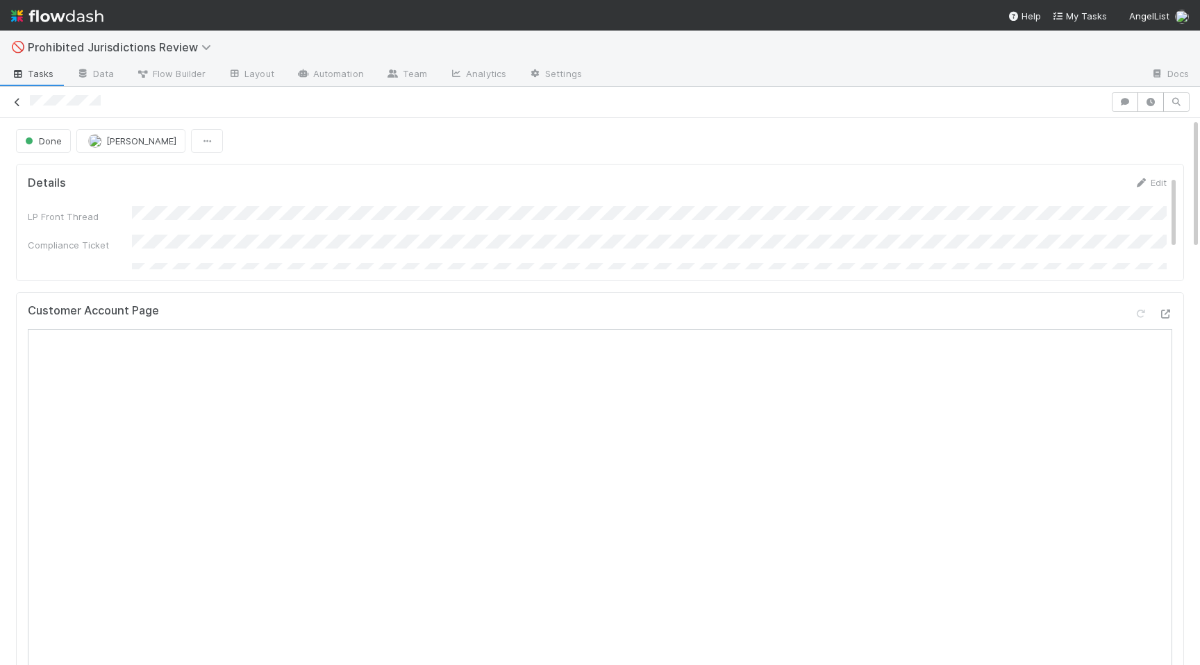
click at [21, 108] on link at bounding box center [17, 102] width 14 height 14
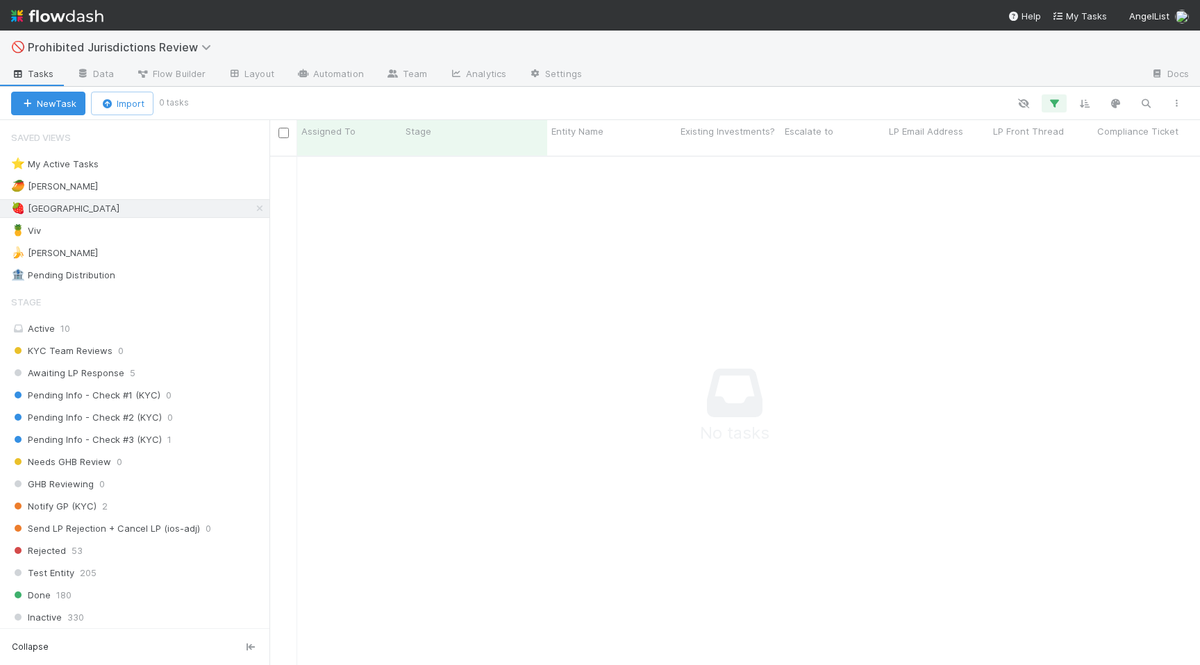
scroll to position [520, 930]
